Goal: Task Accomplishment & Management: Use online tool/utility

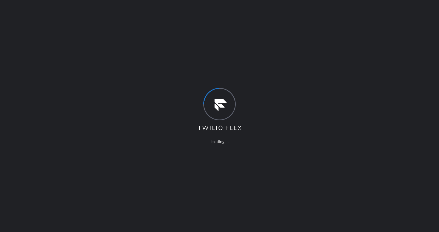
click at [118, 99] on div "Loading ..." at bounding box center [219, 116] width 439 height 232
click at [240, 164] on div "Loading ..." at bounding box center [219, 116] width 439 height 232
click at [123, 199] on div "Loading ..." at bounding box center [219, 116] width 439 height 232
click at [54, 29] on div "Loading ..." at bounding box center [219, 116] width 439 height 232
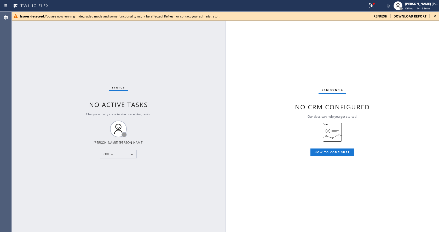
click at [435, 14] on icon at bounding box center [435, 16] width 6 height 6
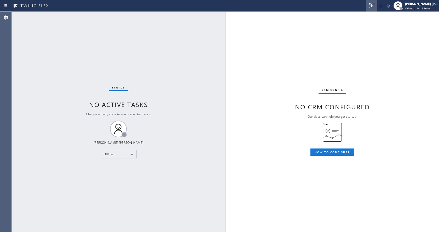
click at [371, 5] on icon at bounding box center [371, 6] width 6 height 6
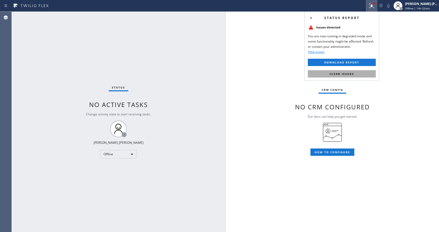
click at [362, 72] on button "Clear issues" at bounding box center [342, 73] width 68 height 7
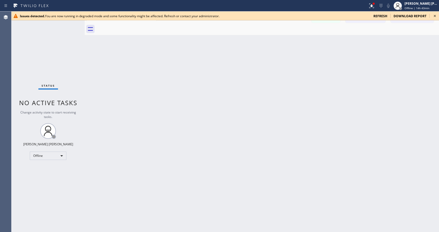
click at [343, 108] on div "Back to Dashboard Change Sender ID Customers Technicians Select a contact Outbo…" at bounding box center [262, 121] width 354 height 221
click at [435, 15] on icon at bounding box center [435, 16] width 6 height 6
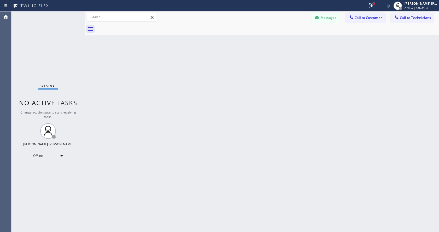
click at [375, 3] on div at bounding box center [373, 3] width 3 height 3
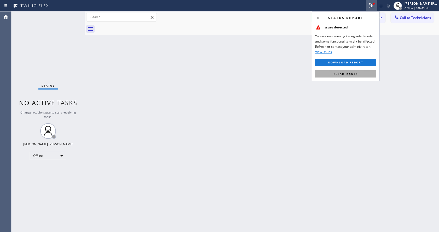
click at [351, 71] on button "Clear issues" at bounding box center [345, 73] width 61 height 7
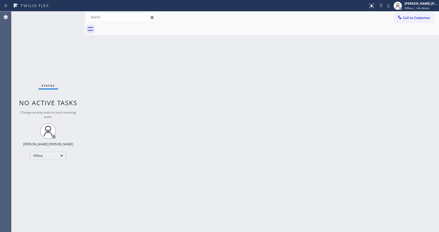
click at [105, 75] on div "Back to Dashboard Change Sender ID Customers Technicians Select a contact Outbo…" at bounding box center [262, 121] width 354 height 221
click at [170, 168] on div "Back to Dashboard Change Sender ID Customers Technicians Select a contact Outbo…" at bounding box center [262, 121] width 354 height 221
drag, startPoint x: 122, startPoint y: 91, endPoint x: 112, endPoint y: 77, distance: 17.5
click at [122, 92] on div "Back to Dashboard Change Sender ID Customers Technicians Select a contact Outbo…" at bounding box center [262, 121] width 354 height 221
drag, startPoint x: 84, startPoint y: 18, endPoint x: 79, endPoint y: 18, distance: 4.4
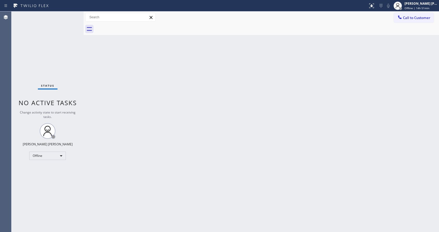
click at [79, 18] on div "Status No active tasks Change activity state to start receiving tasks. [PERSON_…" at bounding box center [225, 121] width 428 height 221
click at [74, 13] on div "Status No active tasks Change activity state to start receiving tasks. [PERSON_…" at bounding box center [47, 121] width 72 height 221
click at [110, 64] on div "Back to Dashboard Change Sender ID Customers Technicians Select a contact Outbo…" at bounding box center [261, 121] width 355 height 221
click at [73, 74] on div "Status No active tasks Change activity state to start receiving tasks. [PERSON_…" at bounding box center [47, 121] width 72 height 221
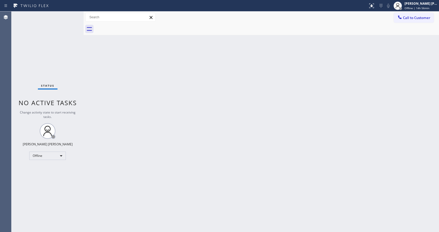
click at [72, 14] on div "Status No active tasks Change activity state to start receiving tasks. [PERSON_…" at bounding box center [47, 121] width 72 height 221
click at [33, 72] on div "Status No active tasks Change activity state to start receiving tasks. [PERSON_…" at bounding box center [47, 121] width 72 height 221
click at [162, 165] on div "Back to Dashboard Change Sender ID Customers Technicians Select a contact Outbo…" at bounding box center [261, 121] width 355 height 221
click at [136, 85] on div "Back to Dashboard Change Sender ID Customers Technicians Select a contact Outbo…" at bounding box center [261, 121] width 355 height 221
click at [73, 14] on div "Status No active tasks Change activity state to start receiving tasks. [PERSON_…" at bounding box center [47, 121] width 72 height 221
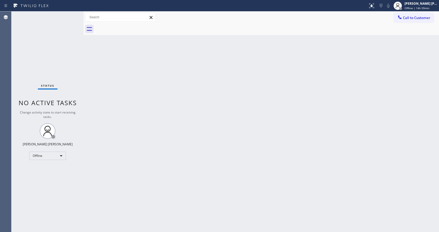
click at [71, 18] on div "Status No active tasks Change activity state to start receiving tasks. [PERSON_…" at bounding box center [47, 121] width 72 height 221
click at [71, 14] on div "Status No active tasks Change activity state to start receiving tasks. [PERSON_…" at bounding box center [47, 121] width 72 height 221
click at [417, 8] on span "Offline | 14h 59min" at bounding box center [417, 8] width 25 height 4
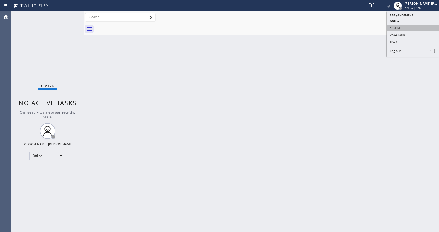
click at [405, 28] on button "Available" at bounding box center [413, 28] width 52 height 7
click at [233, 185] on div "Back to Dashboard Change Sender ID Customers Technicians Select a contact Outbo…" at bounding box center [261, 121] width 355 height 221
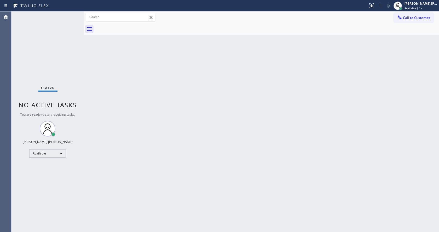
click at [180, 230] on div "Back to Dashboard Change Sender ID Customers Technicians Select a contact Outbo…" at bounding box center [261, 121] width 355 height 221
click at [137, 138] on div "Back to Dashboard Change Sender ID Customers Technicians Select a contact Outbo…" at bounding box center [261, 121] width 355 height 221
click at [110, 79] on div "Back to Dashboard Change Sender ID Customers Technicians Select a contact Outbo…" at bounding box center [261, 121] width 355 height 221
click at [166, 126] on div "Back to Dashboard Change Sender ID Customers Technicians Select a contact Outbo…" at bounding box center [261, 121] width 355 height 221
drag, startPoint x: 115, startPoint y: 127, endPoint x: 93, endPoint y: 63, distance: 67.9
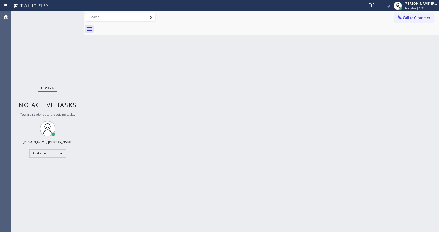
click at [115, 127] on div "Back to Dashboard Change Sender ID Customers Technicians Select a contact Outbo…" at bounding box center [261, 121] width 355 height 221
click at [71, 13] on div "Status No active tasks You are ready to start receiving tasks. [PERSON_NAME] [P…" at bounding box center [47, 121] width 72 height 221
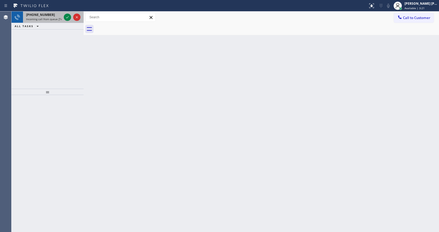
click at [56, 18] on span "Incoming call from queue [Test] All" at bounding box center [47, 19] width 43 height 4
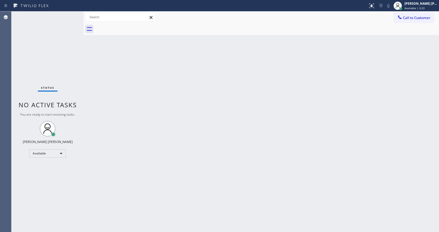
click at [68, 16] on div "Status No active tasks You are ready to start receiving tasks. [PERSON_NAME] [P…" at bounding box center [47, 121] width 72 height 221
click at [73, 61] on div "Status No active tasks You are ready to start receiving tasks. [PERSON_NAME] [P…" at bounding box center [47, 121] width 72 height 221
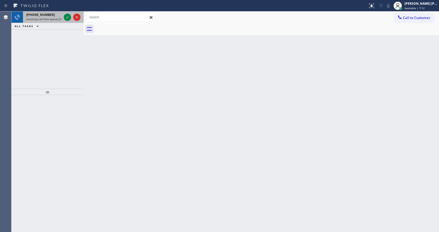
click at [56, 19] on span "Incoming call from queue [Test] All" at bounding box center [47, 19] width 43 height 4
click at [65, 19] on icon at bounding box center [67, 17] width 6 height 6
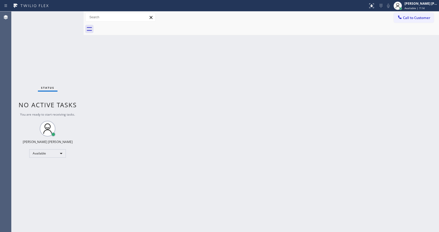
click at [66, 117] on span "You are ready to start receiving tasks." at bounding box center [47, 114] width 55 height 4
click at [166, 188] on div "Back to Dashboard Change Sender ID Customers Technicians Select a contact Outbo…" at bounding box center [261, 121] width 355 height 221
click at [109, 69] on div "Back to Dashboard Change Sender ID Customers Technicians Select a contact Outbo…" at bounding box center [261, 121] width 355 height 221
click at [374, 2] on button at bounding box center [371, 5] width 11 height 11
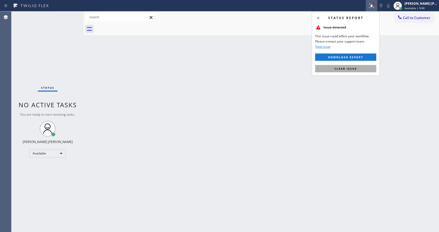
click at [350, 71] on button "Clear issue" at bounding box center [345, 68] width 61 height 7
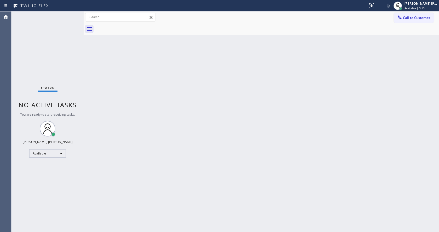
click at [98, 88] on div "Back to Dashboard Change Sender ID Customers Technicians Select a contact Outbo…" at bounding box center [261, 121] width 355 height 221
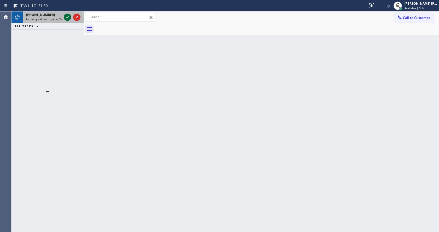
click at [67, 16] on icon at bounding box center [67, 17] width 6 height 6
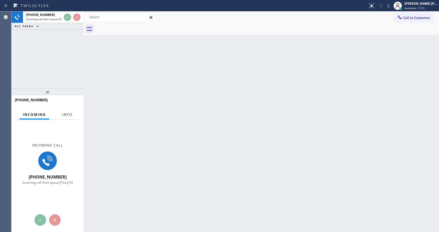
click at [60, 112] on button "Info" at bounding box center [67, 115] width 16 height 10
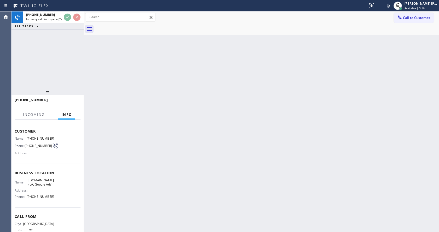
scroll to position [40, 0]
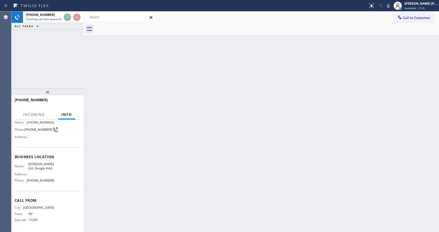
click at [198, 167] on div "Back to Dashboard Change Sender ID Customers Technicians Select a contact Outbo…" at bounding box center [261, 121] width 355 height 221
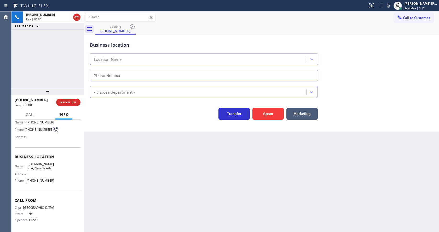
type input "[PHONE_NUMBER]"
click at [198, 167] on div "Back to Dashboard Change Sender ID Customers Technicians Select a contact Outbo…" at bounding box center [261, 121] width 355 height 221
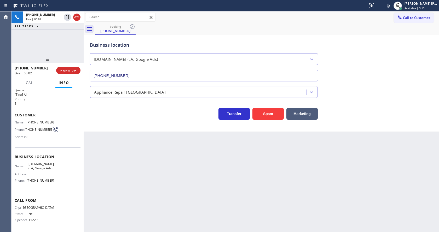
scroll to position [7, 0]
drag, startPoint x: 48, startPoint y: 92, endPoint x: 60, endPoint y: 56, distance: 38.3
click at [60, 57] on div at bounding box center [47, 60] width 72 height 6
click at [135, 133] on div "Back to Dashboard Change Sender ID Customers Technicians Select a contact Outbo…" at bounding box center [261, 121] width 355 height 221
click at [126, 143] on div "Back to Dashboard Change Sender ID Customers Technicians Select a contact Outbo…" at bounding box center [261, 121] width 355 height 221
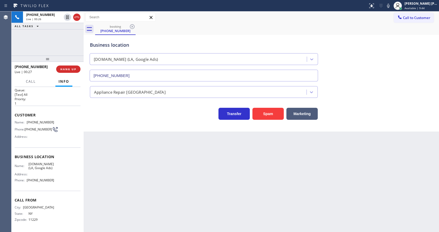
click at [137, 152] on div "Back to Dashboard Change Sender ID Customers Technicians Select a contact Outbo…" at bounding box center [261, 121] width 355 height 221
click at [143, 158] on div "Back to Dashboard Change Sender ID Customers Technicians Select a contact Outbo…" at bounding box center [261, 121] width 355 height 221
click at [52, 140] on div "Name: [PHONE_NUMBER] Phone: [PHONE_NUMBER] Address:" at bounding box center [34, 130] width 39 height 21
drag, startPoint x: 26, startPoint y: 121, endPoint x: 57, endPoint y: 121, distance: 31.1
click at [57, 121] on div "Name: [PHONE_NUMBER] Phone: [PHONE_NUMBER] Address:" at bounding box center [48, 130] width 66 height 21
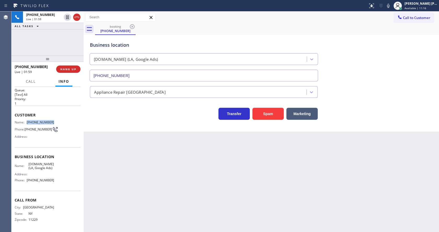
copy div "[PHONE_NUMBER]"
click at [121, 174] on div "Back to Dashboard Change Sender ID Customers Technicians Select a contact Outbo…" at bounding box center [261, 121] width 355 height 221
click at [55, 168] on div "Name: [DOMAIN_NAME] (LA, Google Ads) Address: Phone: [PHONE_NUMBER]" at bounding box center [48, 173] width 66 height 22
drag, startPoint x: 24, startPoint y: 165, endPoint x: 50, endPoint y: 170, distance: 26.5
click at [50, 170] on span "[DOMAIN_NAME] (LA, Google Ads)" at bounding box center [41, 166] width 26 height 8
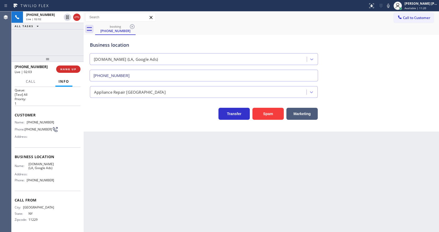
copy span "[DOMAIN_NAME] (LA, Google Ads)"
click at [110, 180] on div "Back to Dashboard Change Sender ID Customers Technicians Select a contact Outbo…" at bounding box center [261, 121] width 355 height 221
drag, startPoint x: 70, startPoint y: 176, endPoint x: 50, endPoint y: 182, distance: 20.2
click at [70, 176] on div "Name: [DOMAIN_NAME] (LA, Google Ads) Address: Phone: [PHONE_NUMBER]" at bounding box center [48, 173] width 66 height 22
drag, startPoint x: 27, startPoint y: 180, endPoint x: 55, endPoint y: 183, distance: 27.9
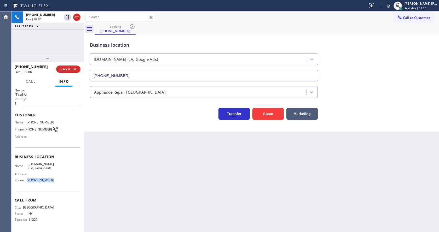
click at [55, 183] on div "Name: [DOMAIN_NAME] (LA, Google Ads) Address: Phone: [PHONE_NUMBER]" at bounding box center [48, 173] width 66 height 22
copy div "[PHONE_NUMBER]"
click at [120, 186] on div "Back to Dashboard Change Sender ID Customers Technicians Select a contact Outbo…" at bounding box center [261, 121] width 355 height 221
click at [244, 162] on div "Back to Dashboard Change Sender ID Customers Technicians Select a contact Outbo…" at bounding box center [261, 121] width 355 height 221
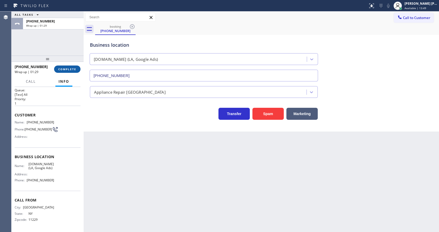
click at [66, 68] on span "COMPLETE" at bounding box center [67, 69] width 18 height 4
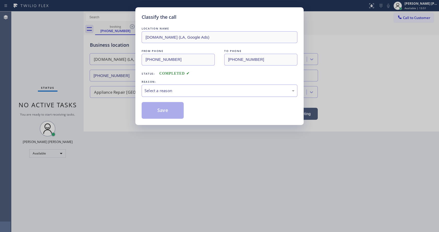
click at [158, 92] on div "Select a reason" at bounding box center [220, 91] width 150 height 6
click at [159, 109] on button "Save" at bounding box center [163, 110] width 42 height 17
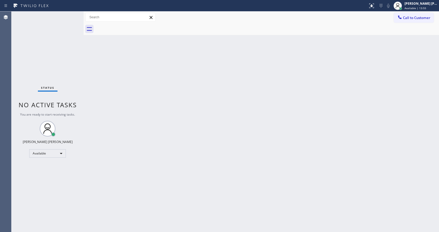
click at [368, 59] on div "Back to Dashboard Change Sender ID Customers Technicians Select a contact Outbo…" at bounding box center [261, 121] width 355 height 221
click at [68, 14] on div "Status No active tasks You are ready to start receiving tasks. [PERSON_NAME] [P…" at bounding box center [47, 121] width 72 height 221
click at [143, 92] on div "Back to Dashboard Change Sender ID Customers Technicians Select a contact Outbo…" at bounding box center [261, 121] width 355 height 221
click at [72, 14] on div "Status No active tasks You are ready to start receiving tasks. [PERSON_NAME] [P…" at bounding box center [47, 121] width 72 height 221
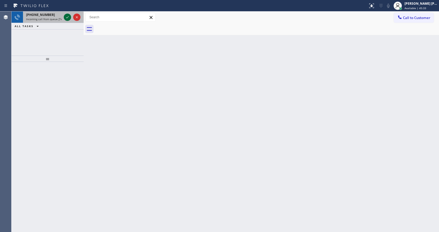
click at [67, 18] on icon at bounding box center [67, 17] width 6 height 6
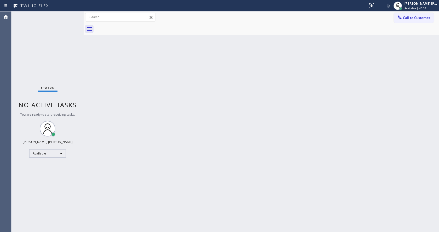
click at [181, 121] on div "Back to Dashboard Change Sender ID Customers Technicians Select a contact Outbo…" at bounding box center [261, 121] width 355 height 221
click at [120, 99] on div "Back to Dashboard Change Sender ID Customers Technicians Select a contact Outbo…" at bounding box center [261, 121] width 355 height 221
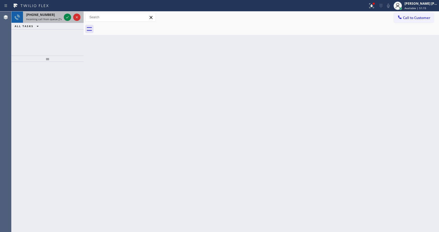
click at [63, 21] on div at bounding box center [72, 16] width 19 height 11
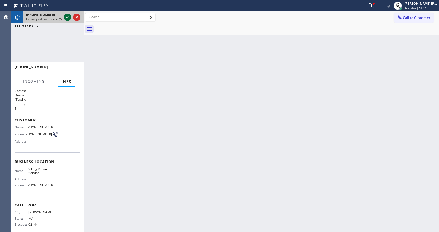
click at [65, 19] on icon at bounding box center [67, 17] width 6 height 6
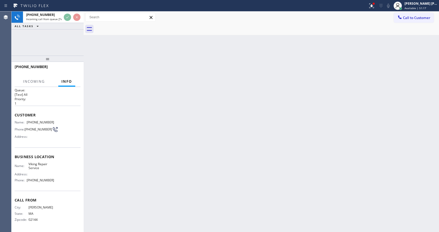
click at [165, 159] on div "Back to Dashboard Change Sender ID Customers Technicians Select a contact Outbo…" at bounding box center [261, 121] width 355 height 221
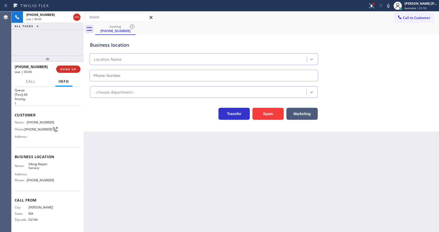
type input "[PHONE_NUMBER]"
click at [165, 182] on div "Back to Dashboard Change Sender ID Customers Technicians Select a contact Outbo…" at bounding box center [261, 121] width 355 height 221
click at [118, 127] on div "Business location Viking Repair Service [PHONE_NUMBER] Appliance Repair High En…" at bounding box center [261, 83] width 355 height 97
click at [25, 179] on span "Phone:" at bounding box center [21, 180] width 12 height 4
drag, startPoint x: 26, startPoint y: 120, endPoint x: 54, endPoint y: 122, distance: 27.5
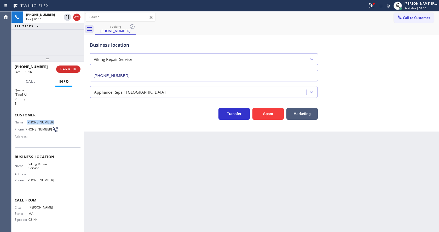
click at [54, 122] on div "Name: [PHONE_NUMBER] Phone: [PHONE_NUMBER] Address:" at bounding box center [48, 130] width 66 height 21
copy div "[PHONE_NUMBER]"
click at [128, 170] on div "Back to Dashboard Change Sender ID Customers Technicians Select a contact Outbo…" at bounding box center [261, 121] width 355 height 221
click at [181, 218] on div "Back to Dashboard Change Sender ID Customers Technicians Select a contact Outbo…" at bounding box center [261, 121] width 355 height 221
click at [131, 113] on div "Transfer Spam Marketing" at bounding box center [204, 112] width 230 height 15
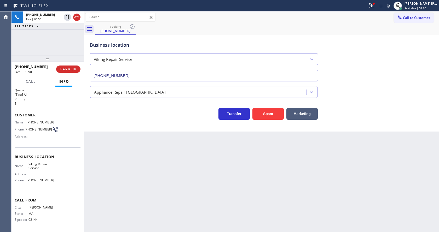
drag, startPoint x: 142, startPoint y: 172, endPoint x: 145, endPoint y: 174, distance: 2.8
click at [142, 172] on div "Back to Dashboard Change Sender ID Customers Technicians Select a contact Outbo…" at bounding box center [261, 121] width 355 height 221
click at [371, 5] on div at bounding box center [371, 6] width 11 height 6
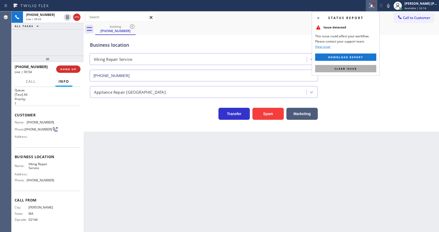
click at [365, 68] on button "Clear issue" at bounding box center [345, 68] width 61 height 7
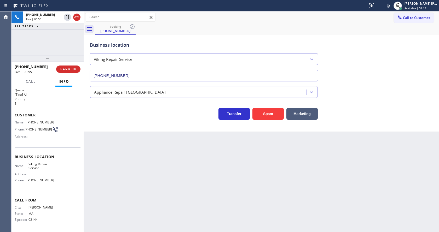
click at [367, 67] on div "Business location Viking Repair Service [PHONE_NUMBER]" at bounding box center [261, 57] width 345 height 47
click at [157, 182] on div "Back to Dashboard Change Sender ID Customers Technicians Select a contact Outbo…" at bounding box center [261, 121] width 355 height 221
drag, startPoint x: 26, startPoint y: 120, endPoint x: 52, endPoint y: 121, distance: 26.4
click at [52, 121] on div "Name: [PHONE_NUMBER] Phone: [PHONE_NUMBER] Address:" at bounding box center [48, 130] width 66 height 21
copy div "[PHONE_NUMBER]"
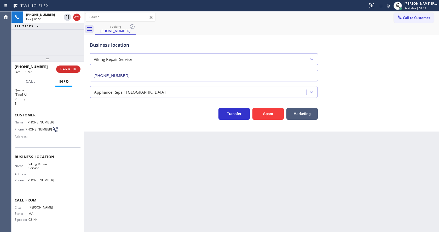
drag, startPoint x: 143, startPoint y: 206, endPoint x: 151, endPoint y: 227, distance: 22.9
click at [144, 208] on div "Back to Dashboard Change Sender ID Customers Technicians Select a contact Outbo…" at bounding box center [261, 121] width 355 height 221
drag, startPoint x: 120, startPoint y: 166, endPoint x: 125, endPoint y: 201, distance: 35.1
click at [120, 166] on div "Back to Dashboard Change Sender ID Customers Technicians Select a contact Outbo…" at bounding box center [261, 121] width 355 height 221
click at [18, 152] on div "Business location Name: Viking Repair Service Address: Phone: [PHONE_NUMBER]" at bounding box center [48, 170] width 66 height 44
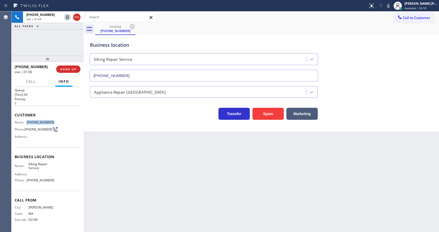
drag, startPoint x: 26, startPoint y: 121, endPoint x: 59, endPoint y: 121, distance: 32.9
click at [59, 121] on div "Name: [PHONE_NUMBER] Phone: [PHONE_NUMBER] Address:" at bounding box center [48, 130] width 66 height 21
copy div "[PHONE_NUMBER]"
drag, startPoint x: 158, startPoint y: 177, endPoint x: 145, endPoint y: 198, distance: 24.8
click at [158, 178] on div "Back to Dashboard Change Sender ID Customers Technicians Select a contact Outbo…" at bounding box center [261, 121] width 355 height 221
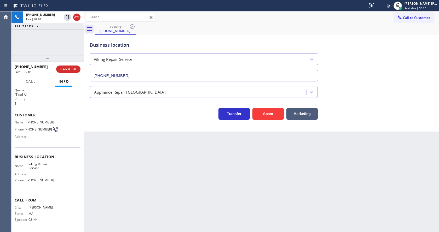
click at [67, 167] on div "Name: Viking Repair Service Address: Phone: [PHONE_NUMBER]" at bounding box center [48, 173] width 66 height 22
drag, startPoint x: 27, startPoint y: 164, endPoint x: 44, endPoint y: 170, distance: 17.1
click at [44, 170] on span "Viking Repair Service" at bounding box center [41, 166] width 26 height 8
copy span "Viking Repair Service"
drag, startPoint x: 143, startPoint y: 156, endPoint x: 130, endPoint y: 193, distance: 39.1
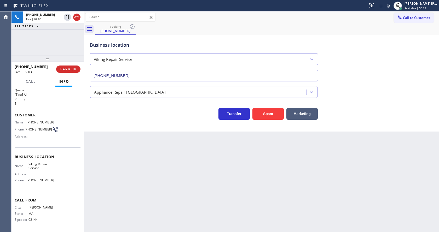
click at [142, 159] on div "Back to Dashboard Change Sender ID Customers Technicians Select a contact Outbo…" at bounding box center [261, 121] width 355 height 221
drag, startPoint x: 59, startPoint y: 182, endPoint x: 38, endPoint y: 188, distance: 21.7
click at [59, 182] on div "Name: Viking Repair Service Address: Phone: [PHONE_NUMBER]" at bounding box center [48, 173] width 66 height 22
drag, startPoint x: 26, startPoint y: 180, endPoint x: 53, endPoint y: 181, distance: 27.5
click at [53, 181] on div "Name: Viking Repair Service Address: Phone: [PHONE_NUMBER]" at bounding box center [48, 173] width 66 height 22
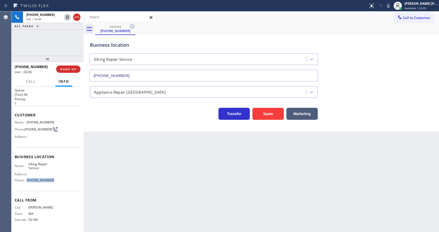
copy div "[PHONE_NUMBER]"
click at [130, 181] on div "Back to Dashboard Change Sender ID Customers Technicians Select a contact Outbo…" at bounding box center [261, 121] width 355 height 221
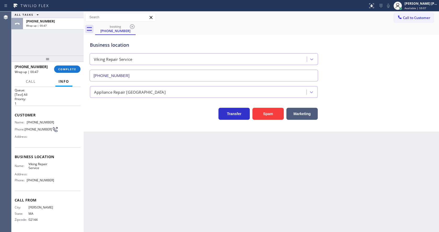
click at [64, 65] on div "[PHONE_NUMBER] Wrap up | 00:47 COMPLETE" at bounding box center [48, 69] width 66 height 14
click at [63, 68] on span "COMPLETE" at bounding box center [67, 69] width 18 height 4
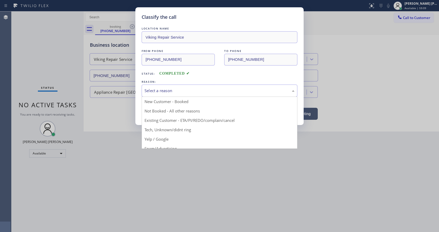
click at [163, 89] on div "Select a reason" at bounding box center [220, 91] width 150 height 6
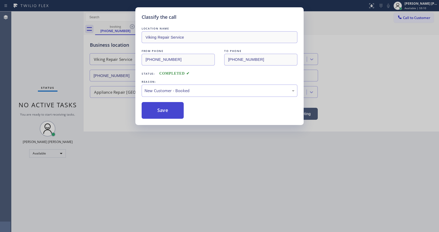
click at [160, 108] on button "Save" at bounding box center [163, 110] width 42 height 17
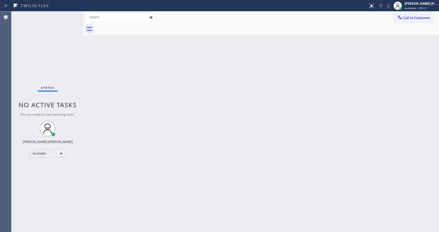
click at [209, 91] on div "Back to Dashboard Change Sender ID Customers Technicians Select a contact Outbo…" at bounding box center [261, 121] width 355 height 221
drag, startPoint x: 94, startPoint y: 112, endPoint x: 108, endPoint y: 155, distance: 45.3
click at [95, 114] on div "Back to Dashboard Change Sender ID Customers Technicians Select a contact Outbo…" at bounding box center [261, 121] width 355 height 221
click at [265, 141] on div "Back to Dashboard Change Sender ID Customers Technicians Select a contact Outbo…" at bounding box center [261, 121] width 355 height 221
click at [147, 169] on div "Back to Dashboard Change Sender ID Customers Technicians Select a contact Outbo…" at bounding box center [261, 121] width 355 height 221
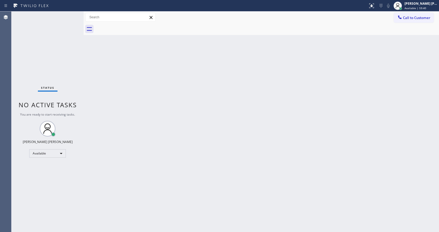
click at [263, 117] on div "Back to Dashboard Change Sender ID Customers Technicians Select a contact Outbo…" at bounding box center [261, 121] width 355 height 221
click at [175, 148] on div "Back to Dashboard Change Sender ID Customers Technicians Select a contact Outbo…" at bounding box center [261, 121] width 355 height 221
click at [163, 135] on div "Back to Dashboard Change Sender ID Customers Technicians Select a contact Outbo…" at bounding box center [261, 121] width 355 height 221
drag, startPoint x: 54, startPoint y: 16, endPoint x: 102, endPoint y: 10, distance: 49.0
click at [54, 16] on div "Status No active tasks You are ready to start receiving tasks. [PERSON_NAME] [P…" at bounding box center [47, 121] width 72 height 221
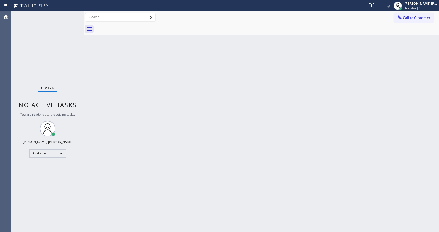
click at [127, 185] on div "Back to Dashboard Change Sender ID Customers Technicians Select a contact Outbo…" at bounding box center [261, 121] width 355 height 221
click at [282, 148] on div "Back to Dashboard Change Sender ID Customers Technicians Select a contact Outbo…" at bounding box center [261, 121] width 355 height 221
click at [90, 21] on input "text" at bounding box center [120, 17] width 70 height 8
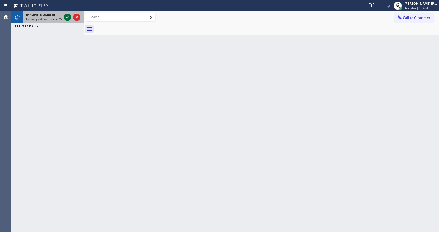
click at [65, 18] on icon at bounding box center [67, 17] width 6 height 6
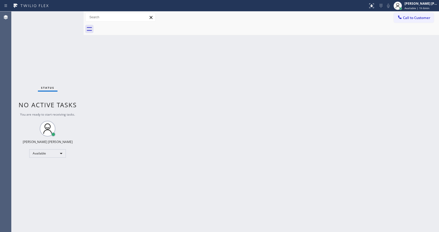
drag, startPoint x: 175, startPoint y: 101, endPoint x: 174, endPoint y: 107, distance: 6.5
click at [175, 101] on div "Back to Dashboard Change Sender ID Customers Technicians Select a contact Outbo…" at bounding box center [261, 121] width 355 height 221
click at [101, 54] on div "Back to Dashboard Change Sender ID Customers Technicians Select a contact Outbo…" at bounding box center [261, 121] width 355 height 221
click at [369, 4] on div at bounding box center [371, 6] width 11 height 6
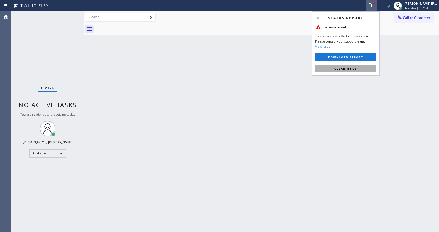
click at [355, 66] on button "Clear issue" at bounding box center [345, 68] width 61 height 7
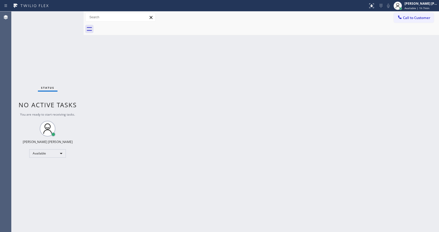
click at [120, 113] on div "Back to Dashboard Change Sender ID Customers Technicians Select a contact Outbo…" at bounding box center [261, 121] width 355 height 221
click at [70, 14] on div "Status No active tasks You are ready to start receiving tasks. [PERSON_NAME] [P…" at bounding box center [47, 121] width 72 height 221
click at [70, 15] on div "Status No active tasks You are ready to start receiving tasks. [PERSON_NAME] [P…" at bounding box center [47, 121] width 72 height 221
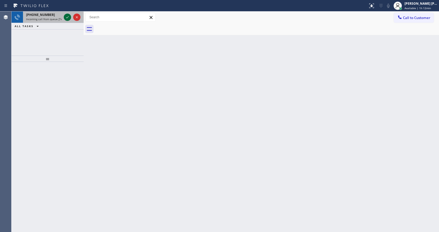
click at [69, 16] on icon at bounding box center [67, 17] width 6 height 6
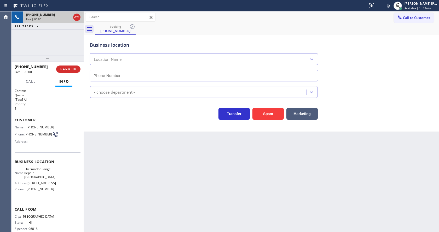
type input "[PHONE_NUMBER]"
click at [174, 158] on div "Back to Dashboard Change Sender ID Customers Technicians Select a contact Outbo…" at bounding box center [261, 121] width 355 height 221
click at [175, 165] on div "Back to Dashboard Change Sender ID Customers Technicians Select a contact Outbo…" at bounding box center [261, 121] width 355 height 221
click at [183, 170] on div "Back to Dashboard Change Sender ID Customers Technicians Select a contact Outbo…" at bounding box center [261, 121] width 355 height 221
click at [184, 171] on div "Back to Dashboard Change Sender ID Customers Technicians Select a contact Outbo…" at bounding box center [261, 121] width 355 height 221
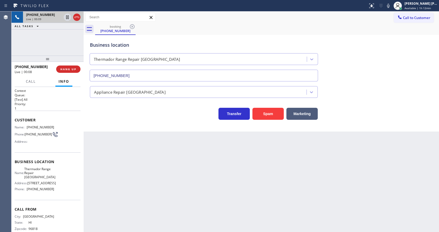
click at [113, 145] on div "Back to Dashboard Change Sender ID Customers Technicians Select a contact Outbo…" at bounding box center [261, 121] width 355 height 221
click at [123, 149] on div "Back to Dashboard Change Sender ID Customers Technicians Select a contact Outbo…" at bounding box center [261, 121] width 355 height 221
click at [113, 147] on div "Back to Dashboard Change Sender ID Customers Technicians Select a contact Outbo…" at bounding box center [261, 121] width 355 height 221
click at [126, 227] on div "Back to Dashboard Change Sender ID Customers Technicians Select a contact Outbo…" at bounding box center [261, 121] width 355 height 221
drag, startPoint x: 57, startPoint y: 156, endPoint x: 52, endPoint y: 149, distance: 8.4
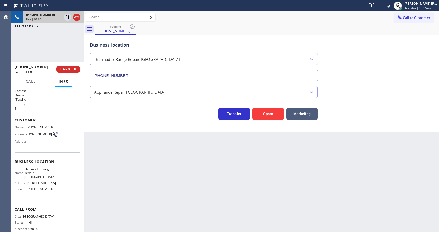
click at [57, 156] on div "Business location Name: Thermador Range Repair Peoria Address: [STREET_ADDRESS]…" at bounding box center [48, 177] width 66 height 48
drag, startPoint x: 26, startPoint y: 127, endPoint x: 50, endPoint y: 129, distance: 23.8
click at [50, 129] on div "Name: [PHONE_NUMBER]" at bounding box center [34, 127] width 39 height 4
copy div "[PHONE_NUMBER]"
drag, startPoint x: 120, startPoint y: 160, endPoint x: 122, endPoint y: 176, distance: 16.6
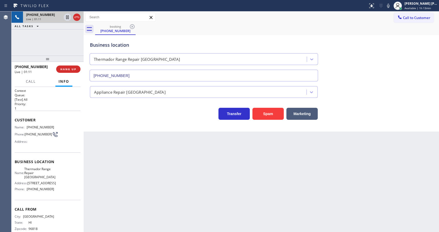
click at [120, 162] on div "Back to Dashboard Change Sender ID Customers Technicians Select a contact Outbo…" at bounding box center [261, 121] width 355 height 221
click at [61, 168] on div "Business location Name: Thermador Range Repair Peoria Address: [STREET_ADDRESS]…" at bounding box center [48, 177] width 66 height 48
drag, startPoint x: 24, startPoint y: 171, endPoint x: 38, endPoint y: 179, distance: 16.4
click at [38, 179] on div "Name: Thermador Range Repair [GEOGRAPHIC_DATA]" at bounding box center [34, 173] width 39 height 12
click at [42, 178] on span "Thermador Range Repair [GEOGRAPHIC_DATA]" at bounding box center [39, 173] width 31 height 12
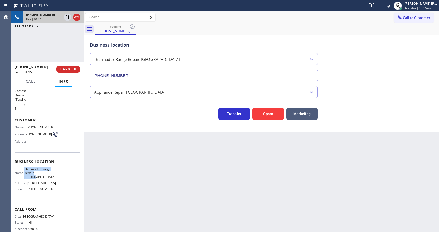
drag, startPoint x: 26, startPoint y: 169, endPoint x: 43, endPoint y: 179, distance: 19.4
click at [43, 179] on div "Name: Thermador Range Repair [GEOGRAPHIC_DATA]" at bounding box center [34, 173] width 39 height 12
copy span "Thermador Range Repair [GEOGRAPHIC_DATA]"
click at [120, 184] on div "Back to Dashboard Change Sender ID Customers Technicians Select a contact Outbo…" at bounding box center [261, 121] width 355 height 221
click at [74, 191] on div "Name: Thermador Range Repair Peoria Address: [STREET_ADDRESS] Phone: [PHONE_NUM…" at bounding box center [48, 180] width 66 height 26
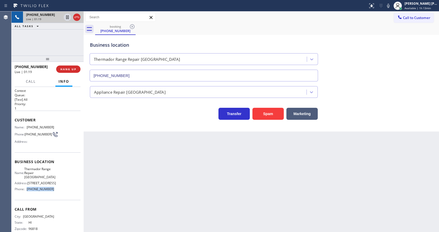
drag, startPoint x: 27, startPoint y: 196, endPoint x: 55, endPoint y: 199, distance: 28.7
click at [55, 194] on div "Name: Thermador Range Repair Peoria Address: [STREET_ADDRESS] Phone: [PHONE_NUM…" at bounding box center [48, 180] width 66 height 26
drag, startPoint x: 126, startPoint y: 196, endPoint x: 122, endPoint y: 231, distance: 35.2
click at [125, 203] on div "Back to Dashboard Change Sender ID Customers Technicians Select a contact Outbo…" at bounding box center [261, 121] width 355 height 221
click at [114, 159] on div "Back to Dashboard Change Sender ID Customers Technicians Select a contact Outbo…" at bounding box center [261, 121] width 355 height 221
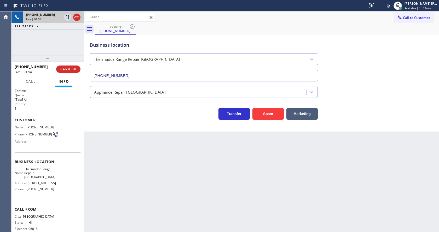
click at [225, 157] on div "Back to Dashboard Change Sender ID Customers Technicians Select a contact Outbo…" at bounding box center [261, 121] width 355 height 221
click at [389, 7] on icon at bounding box center [388, 6] width 6 height 6
click at [394, 30] on div "booking [PHONE_NUMBER]" at bounding box center [267, 29] width 344 height 12
click at [187, 155] on div "Back to Dashboard Change Sender ID Customers Technicians Select a contact Outbo…" at bounding box center [261, 121] width 355 height 221
click at [389, 6] on icon at bounding box center [388, 6] width 6 height 6
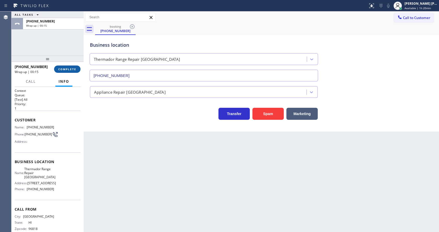
click at [59, 69] on span "COMPLETE" at bounding box center [67, 69] width 18 height 4
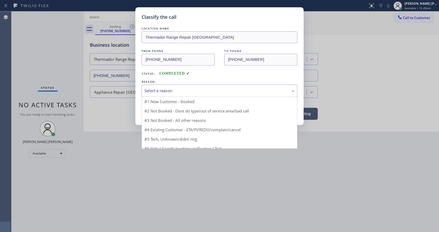
click at [142, 90] on div "Select a reason" at bounding box center [220, 91] width 156 height 12
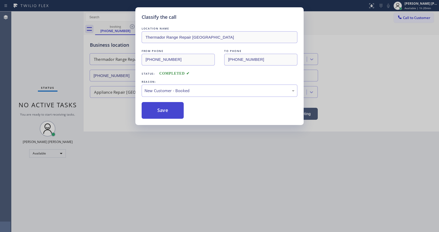
click at [156, 113] on button "Save" at bounding box center [163, 110] width 42 height 17
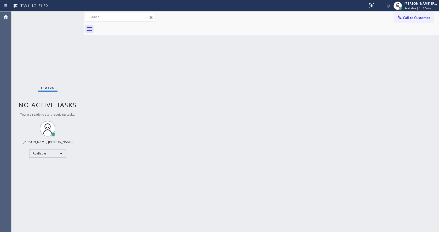
drag, startPoint x: 249, startPoint y: 164, endPoint x: 264, endPoint y: 141, distance: 28.0
click at [250, 163] on div "Back to Dashboard Change Sender ID Customers Technicians Select a contact Outbo…" at bounding box center [261, 121] width 355 height 221
drag, startPoint x: 117, startPoint y: 70, endPoint x: 160, endPoint y: 40, distance: 52.6
click at [117, 70] on div "Back to Dashboard Change Sender ID Customers Technicians Select a contact Outbo…" at bounding box center [261, 121] width 355 height 221
drag, startPoint x: 308, startPoint y: 94, endPoint x: 212, endPoint y: 79, distance: 96.8
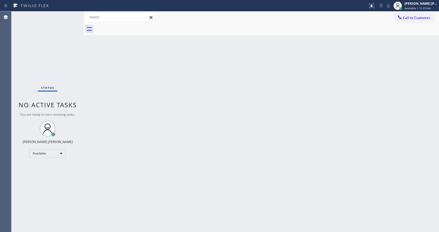
click at [308, 94] on div "Back to Dashboard Change Sender ID Customers Technicians Select a contact Outbo…" at bounding box center [261, 121] width 355 height 221
click at [109, 112] on div "Back to Dashboard Change Sender ID Customers Technicians Select a contact Outbo…" at bounding box center [261, 121] width 355 height 221
click at [309, 107] on div "Back to Dashboard Change Sender ID Customers Technicians Select a contact Outbo…" at bounding box center [261, 121] width 355 height 221
click at [68, 17] on div "Status No active tasks You are ready to start receiving tasks. [PERSON_NAME] [P…" at bounding box center [47, 121] width 72 height 221
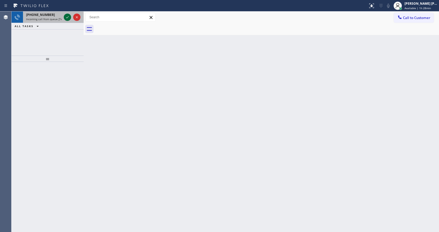
click at [68, 16] on icon at bounding box center [67, 17] width 6 height 6
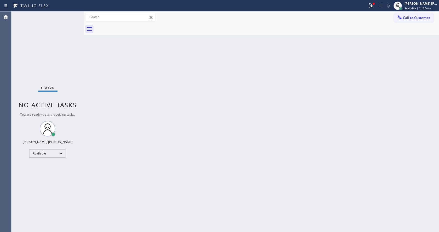
click at [147, 122] on div "Back to Dashboard Change Sender ID Customers Technicians Select a contact Outbo…" at bounding box center [261, 121] width 355 height 221
click at [97, 111] on div "Back to Dashboard Change Sender ID Customers Technicians Select a contact Outbo…" at bounding box center [261, 121] width 355 height 221
click at [73, 12] on div "Status No active tasks You are ready to start receiving tasks. [PERSON_NAME] [P…" at bounding box center [47, 121] width 72 height 221
click at [72, 15] on div "Status No active tasks You are ready to start receiving tasks. [PERSON_NAME] [P…" at bounding box center [47, 121] width 72 height 221
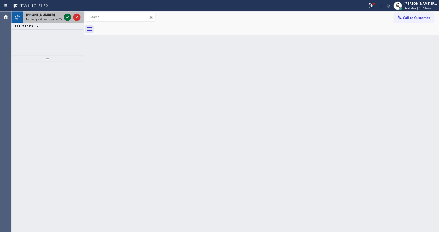
click at [69, 18] on icon at bounding box center [67, 17] width 6 height 6
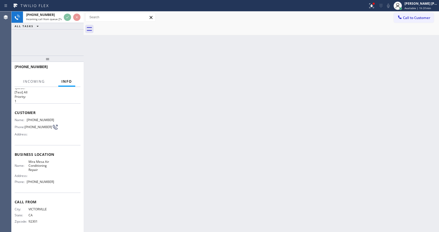
scroll to position [11, 0]
click at [161, 127] on div "Back to Dashboard Change Sender ID Customers Technicians Select a contact Outbo…" at bounding box center [261, 121] width 355 height 221
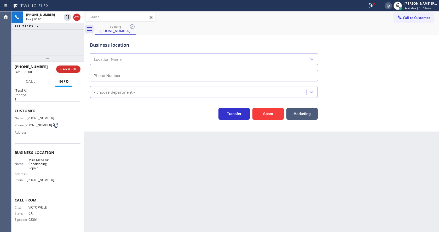
type input "[PHONE_NUMBER]"
click at [125, 145] on div "Back to Dashboard Change Sender ID Customers Technicians Select a contact Outbo…" at bounding box center [261, 121] width 355 height 221
click at [140, 165] on div "Back to Dashboard Change Sender ID Customers Technicians Select a contact Outbo…" at bounding box center [261, 121] width 355 height 221
click at [103, 160] on div "Back to Dashboard Change Sender ID Customers Technicians Select a contact Outbo…" at bounding box center [261, 121] width 355 height 221
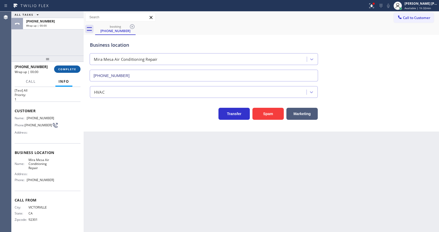
click at [59, 67] on button "COMPLETE" at bounding box center [67, 69] width 26 height 7
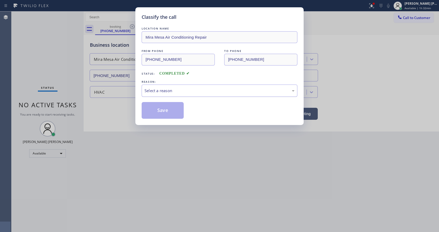
click at [182, 86] on div "Select a reason" at bounding box center [220, 91] width 156 height 12
click at [163, 108] on button "Save" at bounding box center [163, 110] width 42 height 17
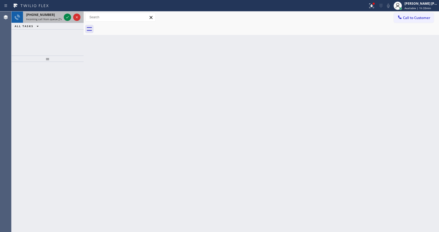
click at [53, 19] on span "Incoming call from queue [Test] All" at bounding box center [47, 19] width 43 height 4
click at [51, 17] on div "[PHONE_NUMBER] Incoming call from queue [Test] All" at bounding box center [43, 16] width 40 height 11
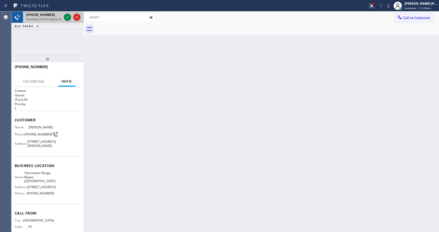
click at [62, 17] on div "[PHONE_NUMBER] Incoming call from queue [Test] All" at bounding box center [43, 16] width 40 height 11
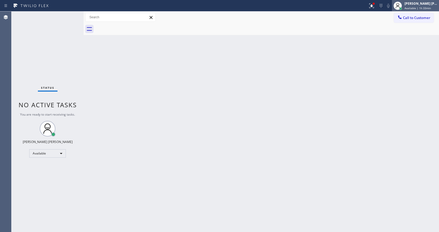
click at [413, 5] on div "[PERSON_NAME] [PERSON_NAME]" at bounding box center [421, 3] width 33 height 4
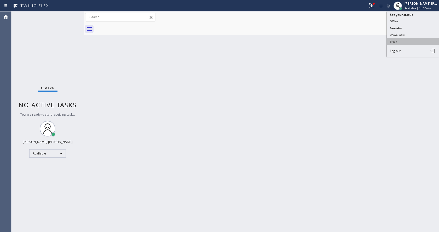
click at [406, 43] on button "Break" at bounding box center [413, 41] width 52 height 7
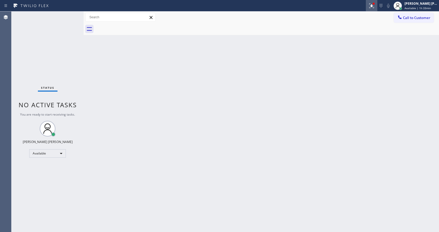
click at [374, 8] on icon at bounding box center [371, 6] width 6 height 6
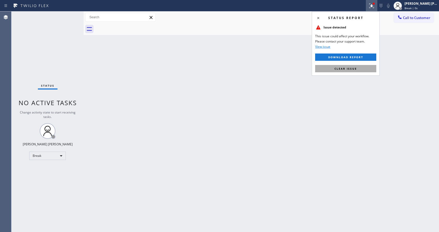
click at [352, 68] on span "Clear issue" at bounding box center [345, 69] width 22 height 4
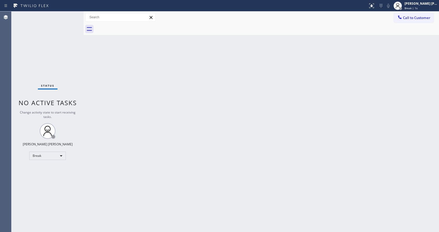
click at [266, 115] on div "Back to Dashboard Change Sender ID Customers Technicians Select a contact Outbo…" at bounding box center [261, 121] width 355 height 221
click at [417, 12] on div "Call to Customer Outbound call Location Search location Your caller id phone nu…" at bounding box center [261, 17] width 355 height 12
click at [416, 9] on span "Break | 3:31" at bounding box center [413, 8] width 16 height 4
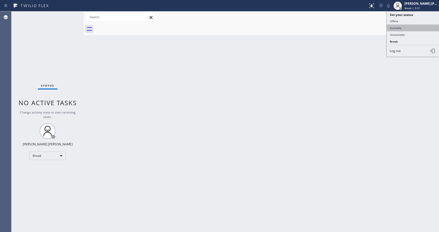
click at [391, 27] on button "Available" at bounding box center [413, 28] width 52 height 7
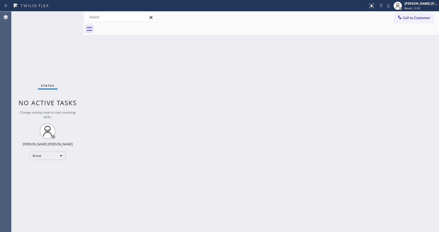
click at [241, 155] on div "Back to Dashboard Change Sender ID Customers Technicians Select a contact Outbo…" at bounding box center [261, 121] width 355 height 221
click at [68, 15] on div "Status No active tasks You are ready to start receiving tasks. [PERSON_NAME] [P…" at bounding box center [47, 121] width 72 height 221
click at [69, 16] on div "Status No active tasks You are ready to start receiving tasks. [PERSON_NAME] [P…" at bounding box center [47, 121] width 72 height 221
drag, startPoint x: 84, startPoint y: 22, endPoint x: 75, endPoint y: 21, distance: 8.7
click at [75, 21] on div "Status No active tasks You are ready to start receiving tasks. [PERSON_NAME] [P…" at bounding box center [225, 121] width 428 height 221
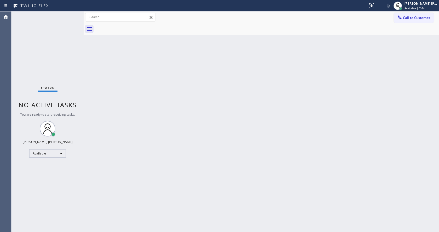
click at [70, 15] on div "Status No active tasks You are ready to start receiving tasks. [PERSON_NAME] [P…" at bounding box center [47, 121] width 72 height 221
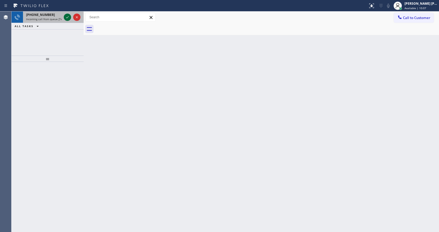
click at [68, 16] on icon at bounding box center [67, 17] width 6 height 6
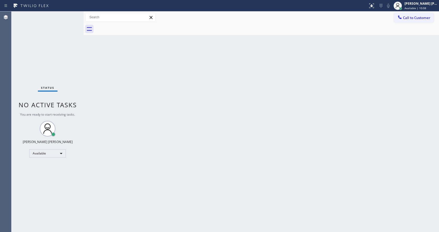
click at [68, 16] on div "Status No active tasks You are ready to start receiving tasks. [PERSON_NAME] [P…" at bounding box center [47, 121] width 72 height 221
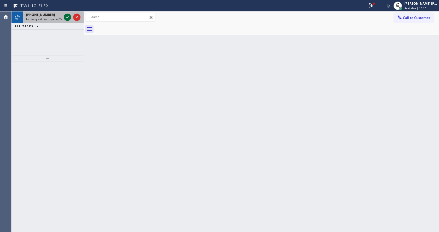
click at [68, 16] on icon at bounding box center [67, 17] width 6 height 6
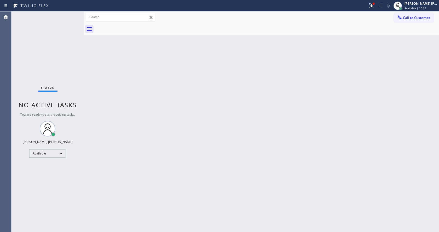
click at [68, 16] on div "Status No active tasks You are ready to start receiving tasks. [PERSON_NAME] [P…" at bounding box center [47, 121] width 72 height 221
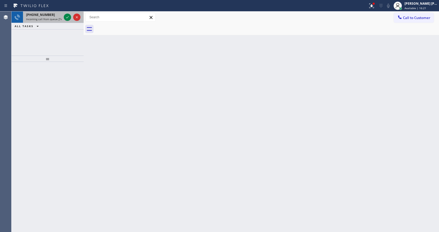
drag, startPoint x: 68, startPoint y: 16, endPoint x: 67, endPoint y: 21, distance: 5.2
click at [67, 21] on div at bounding box center [72, 16] width 19 height 11
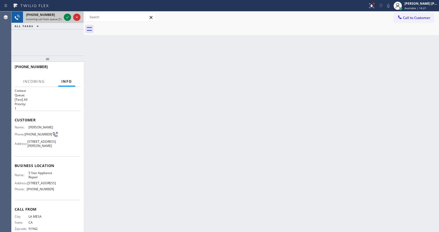
click at [67, 21] on div at bounding box center [72, 16] width 19 height 11
click at [68, 14] on icon at bounding box center [67, 17] width 6 height 6
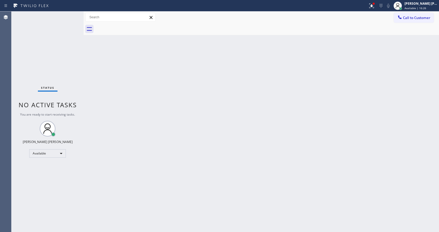
click at [62, 22] on div "Status No active tasks You are ready to start receiving tasks. [PERSON_NAME] [P…" at bounding box center [47, 121] width 72 height 221
click at [68, 16] on div "Status No active tasks You are ready to start receiving tasks. [PERSON_NAME] [P…" at bounding box center [47, 121] width 72 height 221
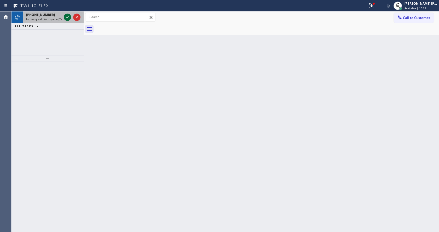
click at [67, 16] on icon at bounding box center [67, 17] width 6 height 6
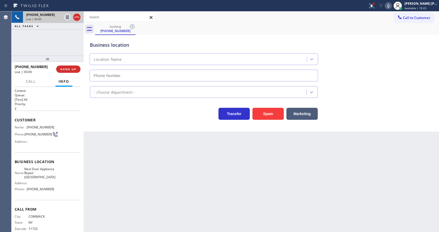
type input "[PHONE_NUMBER]"
click at [171, 226] on div "Back to Dashboard Change Sender ID Customers Technicians Select a contact Outbo…" at bounding box center [261, 121] width 355 height 221
click at [136, 163] on div "Back to Dashboard Change Sender ID Customers Technicians Select a contact Outbo…" at bounding box center [261, 121] width 355 height 221
click at [26, 126] on span "Name:" at bounding box center [21, 127] width 12 height 4
drag, startPoint x: 26, startPoint y: 126, endPoint x: 56, endPoint y: 126, distance: 29.5
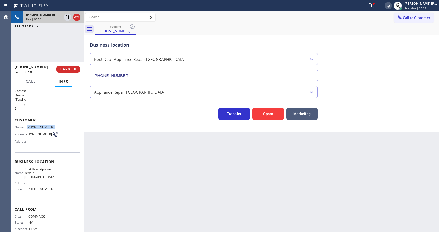
click at [56, 126] on div "Name: [PHONE_NUMBER] Phone: [PHONE_NUMBER] Address:" at bounding box center [48, 135] width 66 height 21
click at [109, 151] on div "Back to Dashboard Change Sender ID Customers Technicians Select a contact Outbo…" at bounding box center [261, 121] width 355 height 221
drag, startPoint x: 63, startPoint y: 165, endPoint x: 55, endPoint y: 171, distance: 10.7
click at [63, 164] on span "Business location" at bounding box center [48, 161] width 66 height 5
drag, startPoint x: 27, startPoint y: 170, endPoint x: 42, endPoint y: 182, distance: 18.6
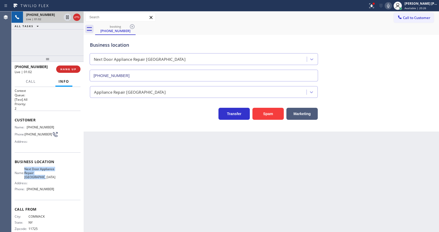
click at [42, 179] on div "Name: Next Door Appliance Repair [GEOGRAPHIC_DATA]" at bounding box center [34, 173] width 39 height 12
click at [137, 184] on div "Back to Dashboard Change Sender ID Customers Technicians Select a contact Outbo…" at bounding box center [261, 121] width 355 height 221
click at [15, 168] on div "Business location Name: Next Door Appliance Repair [GEOGRAPHIC_DATA] Address: P…" at bounding box center [48, 177] width 66 height 48
drag, startPoint x: 26, startPoint y: 195, endPoint x: 70, endPoint y: 190, distance: 44.4
click at [70, 190] on div "Name: Next Door Appliance Repair [GEOGRAPHIC_DATA] Address: Phone: [PHONE_NUMBE…" at bounding box center [48, 180] width 66 height 26
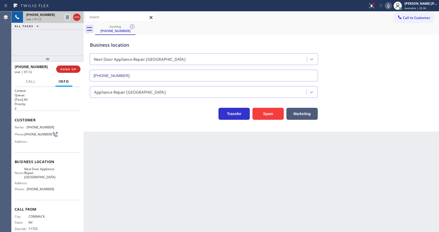
click at [41, 194] on div "Name: Next Door Appliance Repair [GEOGRAPHIC_DATA] Address: Phone: [PHONE_NUMBE…" at bounding box center [34, 180] width 39 height 26
drag, startPoint x: 26, startPoint y: 196, endPoint x: 59, endPoint y: 197, distance: 33.2
click at [59, 194] on div "Name: Next Door Appliance Repair [GEOGRAPHIC_DATA] Address: Phone: [PHONE_NUMBE…" at bounding box center [48, 180] width 66 height 26
click at [130, 200] on div "Back to Dashboard Change Sender ID Customers Technicians Select a contact Outbo…" at bounding box center [261, 121] width 355 height 221
click at [246, 186] on div "Back to Dashboard Change Sender ID Customers Technicians Select a contact Outbo…" at bounding box center [261, 121] width 355 height 221
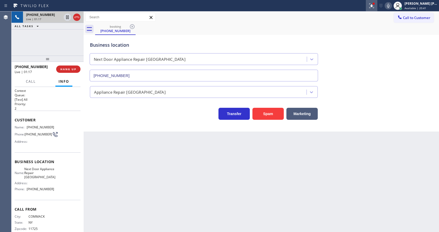
click at [375, 2] on button at bounding box center [371, 5] width 11 height 11
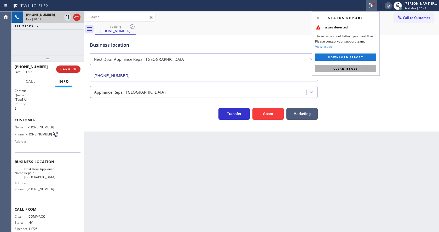
click at [345, 66] on button "Clear issues" at bounding box center [345, 68] width 61 height 7
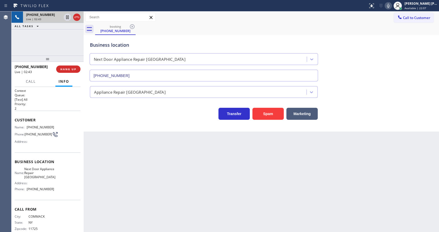
click at [157, 160] on div "Back to Dashboard Change Sender ID Customers Technicians Select a contact Outbo…" at bounding box center [261, 121] width 355 height 221
click at [226, 165] on div "Back to Dashboard Change Sender ID Customers Technicians Select a contact Outbo…" at bounding box center [261, 121] width 355 height 221
drag, startPoint x: 125, startPoint y: 134, endPoint x: 125, endPoint y: 203, distance: 69.5
click at [125, 134] on div "Back to Dashboard Change Sender ID Customers Technicians Select a contact Outbo…" at bounding box center [261, 121] width 355 height 221
click at [387, 7] on div at bounding box center [388, 6] width 7 height 6
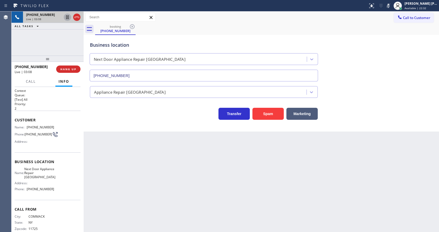
click at [68, 15] on icon at bounding box center [67, 17] width 3 height 4
click at [121, 91] on div "Appliance Repair [GEOGRAPHIC_DATA]" at bounding box center [130, 92] width 72 height 6
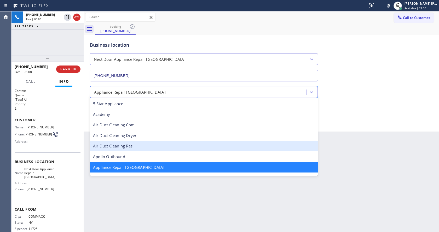
scroll to position [1, 0]
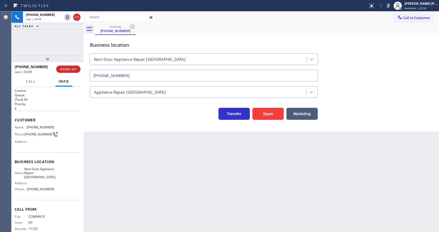
click at [201, 146] on div "Back to Dashboard Change Sender ID Customers Technicians Select a contact Outbo…" at bounding box center [261, 121] width 355 height 221
click at [67, 15] on icon at bounding box center [67, 17] width 6 height 6
click at [390, 4] on icon at bounding box center [388, 6] width 3 height 4
click at [389, 45] on div "Business location Next Door Appliance Repair [GEOGRAPHIC_DATA] [PHONE_NUMBER]" at bounding box center [261, 57] width 345 height 47
click at [175, 194] on div "Back to Dashboard Change Sender ID Customers Technicians Select a contact Outbo…" at bounding box center [261, 121] width 355 height 221
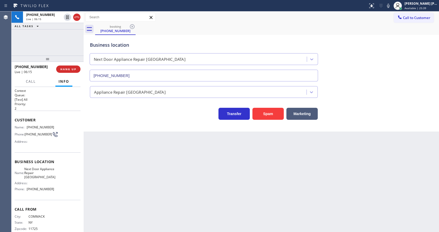
click at [105, 159] on div "Back to Dashboard Change Sender ID Customers Technicians Select a contact Outbo…" at bounding box center [261, 121] width 355 height 221
click at [58, 64] on div "[PHONE_NUMBER] Wrap up | 00:30 COMPLETE" at bounding box center [48, 69] width 66 height 14
click at [62, 67] on button "COMPLETE" at bounding box center [67, 69] width 26 height 7
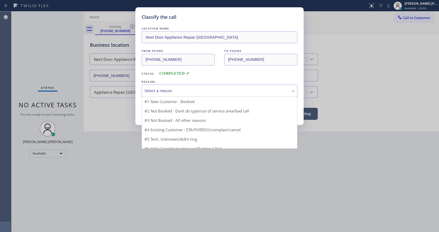
click at [166, 95] on div "Select a reason" at bounding box center [220, 91] width 156 height 12
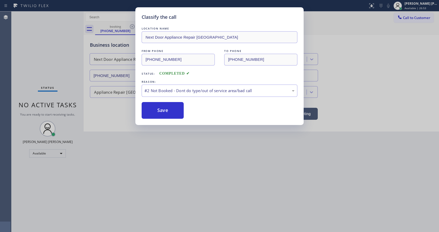
click at [160, 110] on button "Save" at bounding box center [163, 110] width 42 height 17
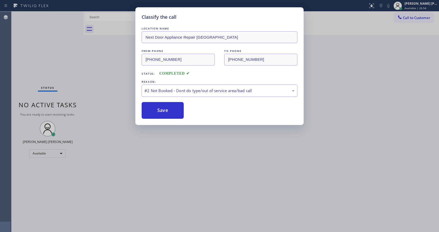
click at [123, 227] on div "Classify the call LOCATION NAME Next Door Appliance Repair [GEOGRAPHIC_DATA] FR…" at bounding box center [219, 116] width 439 height 232
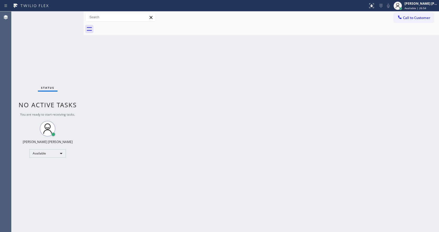
drag, startPoint x: 120, startPoint y: 163, endPoint x: 122, endPoint y: 168, distance: 4.8
click at [121, 165] on div "Back to Dashboard Change Sender ID Customers Technicians Select a contact Outbo…" at bounding box center [261, 121] width 355 height 221
click at [127, 230] on div "Back to Dashboard Change Sender ID Customers Technicians Select a contact Outbo…" at bounding box center [261, 121] width 355 height 221
click at [117, 154] on div "Back to Dashboard Change Sender ID Customers Technicians Select a contact Outbo…" at bounding box center [261, 121] width 355 height 221
click at [43, 55] on div "Status No active tasks You are ready to start receiving tasks. [PERSON_NAME] [P…" at bounding box center [47, 121] width 72 height 221
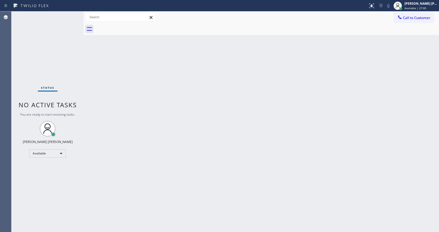
click at [72, 16] on div "Status No active tasks You are ready to start receiving tasks. [PERSON_NAME] [P…" at bounding box center [47, 121] width 72 height 221
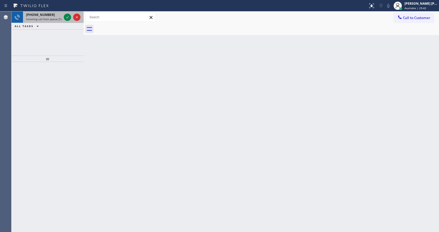
click at [54, 20] on span "Incoming call from queue [Test] All" at bounding box center [47, 19] width 43 height 4
click at [65, 17] on icon at bounding box center [67, 17] width 6 height 6
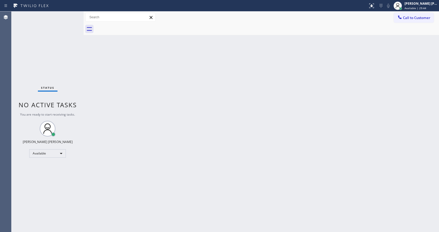
click at [66, 17] on div "Status No active tasks You are ready to start receiving tasks. [PERSON_NAME] [P…" at bounding box center [47, 121] width 72 height 221
click at [67, 15] on div "Status No active tasks You are ready to start receiving tasks. [PERSON_NAME] [P…" at bounding box center [47, 121] width 72 height 221
click at [84, 40] on div at bounding box center [84, 121] width 0 height 221
click at [70, 14] on div "Status No active tasks You are ready to start receiving tasks. [PERSON_NAME] [P…" at bounding box center [47, 121] width 72 height 221
click at [212, 140] on div "Back to Dashboard Change Sender ID Customers Technicians Select a contact Outbo…" at bounding box center [261, 121] width 355 height 221
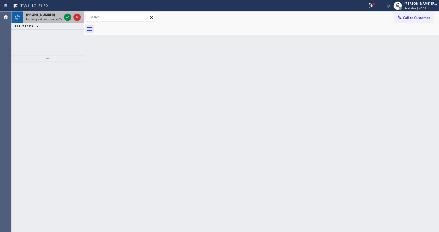
click at [48, 14] on div "[PHONE_NUMBER]" at bounding box center [44, 15] width 36 height 4
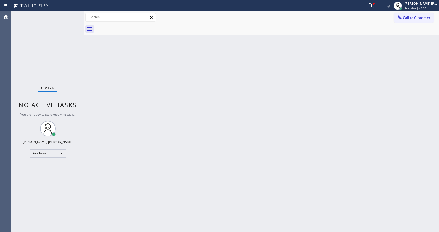
click at [42, 85] on div "Status No active tasks You are ready to start receiving tasks. [PERSON_NAME] [P…" at bounding box center [47, 121] width 72 height 221
click at [75, 62] on div "Status No active tasks You are ready to start receiving tasks. [PERSON_NAME] [P…" at bounding box center [47, 121] width 72 height 221
drag, startPoint x: 84, startPoint y: 25, endPoint x: 77, endPoint y: 22, distance: 7.4
click at [77, 22] on div "Status No active tasks You are ready to start receiving tasks. [PERSON_NAME] [P…" at bounding box center [225, 121] width 428 height 221
click at [72, 15] on div "Status No active tasks You are ready to start receiving tasks. [PERSON_NAME] [P…" at bounding box center [47, 121] width 72 height 221
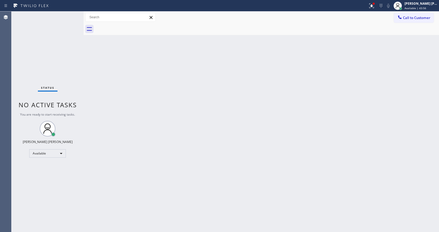
click at [173, 129] on div "Back to Dashboard Change Sender ID Customers Technicians Select a contact Outbo…" at bounding box center [261, 121] width 355 height 221
click at [153, 132] on div "Back to Dashboard Change Sender ID Customers Technicians Select a contact Outbo…" at bounding box center [261, 121] width 355 height 221
click at [373, 3] on icon at bounding box center [371, 6] width 6 height 6
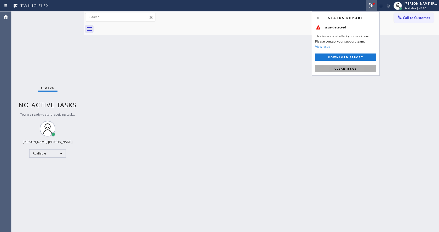
click at [345, 70] on span "Clear issue" at bounding box center [345, 69] width 22 height 4
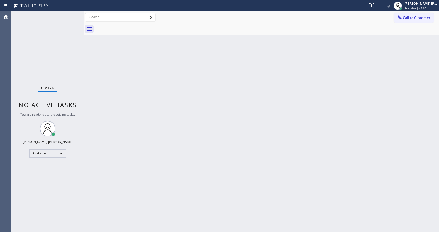
click at [349, 70] on div "Back to Dashboard Change Sender ID Customers Technicians Select a contact Outbo…" at bounding box center [261, 121] width 355 height 221
click at [142, 143] on div "Back to Dashboard Change Sender ID Customers Technicians Select a contact Outbo…" at bounding box center [261, 121] width 355 height 221
click at [113, 60] on div "Back to Dashboard Change Sender ID Customers Technicians Select a contact Outbo…" at bounding box center [261, 121] width 355 height 221
click at [71, 15] on div "Status No active tasks You are ready to start receiving tasks. [PERSON_NAME] [P…" at bounding box center [47, 121] width 72 height 221
drag, startPoint x: 166, startPoint y: 200, endPoint x: 168, endPoint y: 231, distance: 30.9
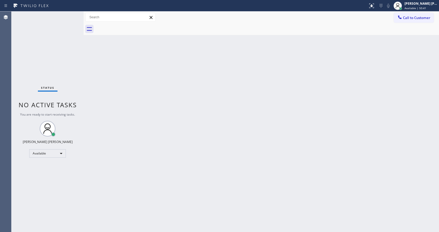
click at [166, 204] on div "Back to Dashboard Change Sender ID Customers Technicians Select a contact Outbo…" at bounding box center [261, 121] width 355 height 221
click at [45, 51] on div "Status No active tasks You are ready to start receiving tasks. [PERSON_NAME] [P…" at bounding box center [47, 121] width 72 height 221
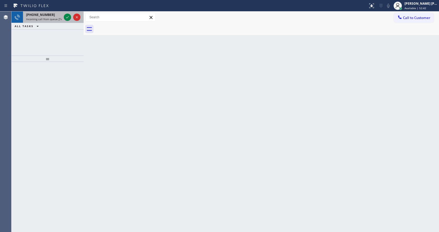
click at [56, 14] on div "[PHONE_NUMBER]" at bounding box center [44, 15] width 36 height 4
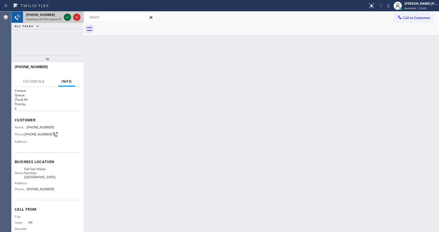
click at [65, 18] on icon at bounding box center [67, 17] width 6 height 6
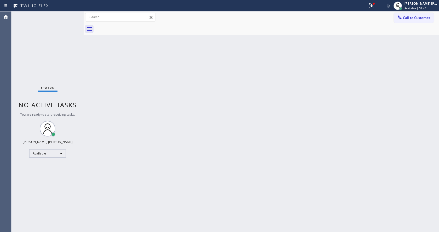
click at [59, 19] on div "Status No active tasks You are ready to start receiving tasks. [PERSON_NAME] [P…" at bounding box center [47, 121] width 72 height 221
click at [192, 143] on div "Back to Dashboard Change Sender ID Customers Technicians Select a contact Outbo…" at bounding box center [261, 121] width 355 height 221
click at [125, 144] on div "Back to Dashboard Change Sender ID Customers Technicians Select a contact Outbo…" at bounding box center [261, 121] width 355 height 221
click at [70, 15] on div "Status No active tasks You are ready to start receiving tasks. [PERSON_NAME] [P…" at bounding box center [47, 121] width 72 height 221
click at [63, 14] on div "Status No active tasks You are ready to start receiving tasks. [PERSON_NAME] [P…" at bounding box center [47, 121] width 72 height 221
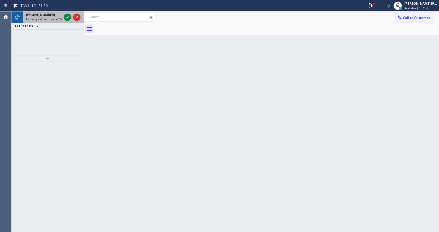
click at [49, 20] on span "Incoming call from queue [Test] All" at bounding box center [47, 19] width 43 height 4
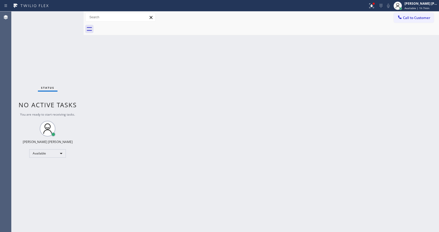
click at [66, 17] on div "Status No active tasks You are ready to start receiving tasks. [PERSON_NAME] [P…" at bounding box center [47, 121] width 72 height 221
click at [79, 17] on div "Status No active tasks You are ready to start receiving tasks. [PERSON_NAME] [P…" at bounding box center [47, 121] width 72 height 221
click at [70, 16] on div "Status No active tasks You are ready to start receiving tasks. [PERSON_NAME] [P…" at bounding box center [47, 121] width 72 height 221
click at [372, 5] on icon at bounding box center [371, 6] width 6 height 6
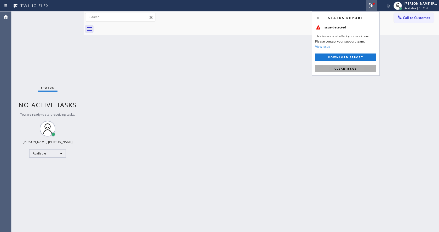
click at [349, 70] on span "Clear issue" at bounding box center [345, 69] width 22 height 4
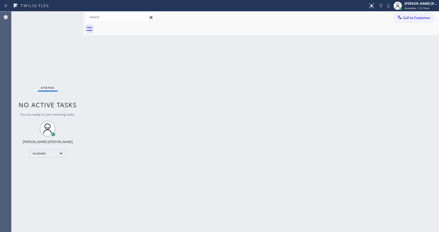
click at [245, 152] on div "Back to Dashboard Change Sender ID Customers Technicians Select a contact Outbo…" at bounding box center [261, 121] width 355 height 221
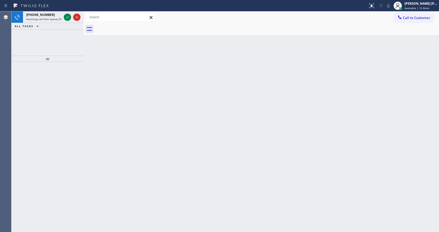
drag, startPoint x: 67, startPoint y: 68, endPoint x: 65, endPoint y: 55, distance: 14.0
click at [67, 68] on div at bounding box center [47, 147] width 72 height 170
click at [57, 14] on div "[PHONE_NUMBER]" at bounding box center [44, 15] width 36 height 4
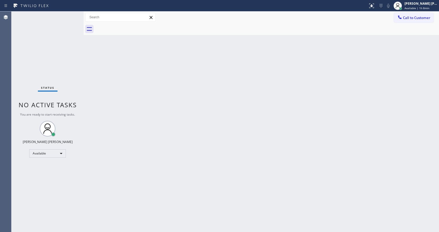
drag, startPoint x: 165, startPoint y: 129, endPoint x: 361, endPoint y: 55, distance: 209.1
click at [185, 125] on div "Back to Dashboard Change Sender ID Customers Technicians Select a contact Outbo…" at bounding box center [261, 121] width 355 height 221
drag, startPoint x: 132, startPoint y: 106, endPoint x: 234, endPoint y: 94, distance: 102.7
click at [132, 106] on div "Back to Dashboard Change Sender ID Customers Technicians Select a contact Outbo…" at bounding box center [261, 121] width 355 height 221
click at [414, 10] on div "[PERSON_NAME] [PERSON_NAME] Available | 1h 8min" at bounding box center [421, 5] width 36 height 9
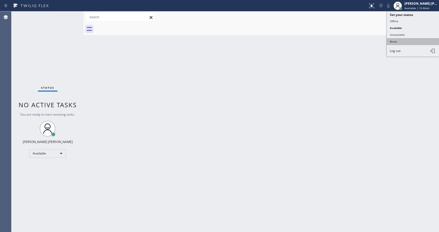
click at [401, 41] on button "Break" at bounding box center [413, 41] width 52 height 7
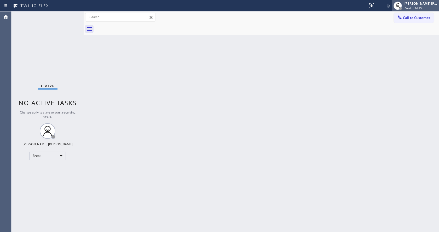
click at [419, 9] on span "Break | 14:15" at bounding box center [413, 8] width 17 height 4
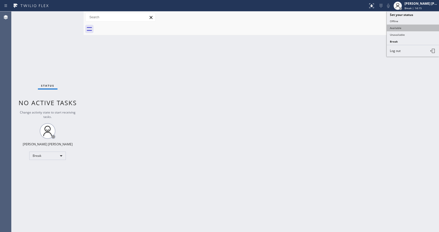
click at [406, 27] on button "Available" at bounding box center [413, 28] width 52 height 7
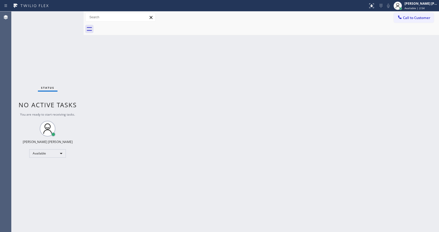
click at [164, 130] on div "Back to Dashboard Change Sender ID Customers Technicians Select a contact Outbo…" at bounding box center [261, 121] width 355 height 221
click at [137, 62] on div "Back to Dashboard Change Sender ID Customers Technicians Select a contact Outbo…" at bounding box center [261, 121] width 355 height 221
click at [71, 15] on div "Status No active tasks You are ready to start receiving tasks. [PERSON_NAME] [P…" at bounding box center [47, 121] width 72 height 221
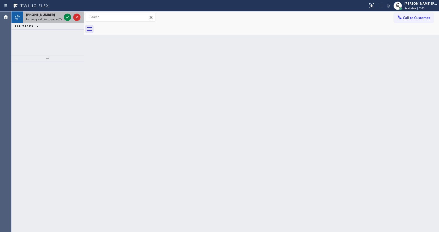
click at [49, 21] on div "[PHONE_NUMBER] Incoming call from queue [Test] All" at bounding box center [43, 16] width 40 height 11
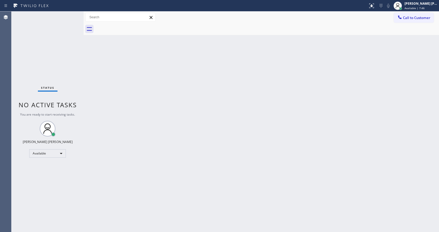
click at [49, 21] on div "Status No active tasks You are ready to start receiving tasks. [PERSON_NAME] [P…" at bounding box center [47, 121] width 72 height 221
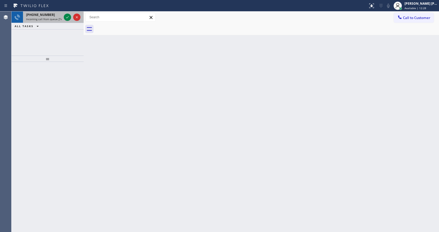
click at [52, 18] on span "Incoming call from queue [Test] All" at bounding box center [47, 19] width 43 height 4
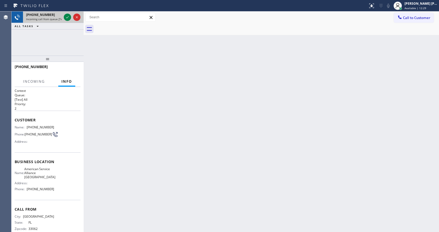
click at [63, 15] on div at bounding box center [72, 16] width 19 height 11
click at [68, 16] on icon at bounding box center [67, 17] width 6 height 6
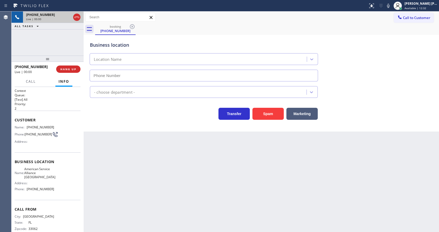
type input "[PHONE_NUMBER]"
click at [162, 163] on div "Back to Dashboard Change Sender ID Customers Technicians Select a contact Outbo…" at bounding box center [261, 121] width 355 height 221
click at [117, 172] on div "Back to Dashboard Change Sender ID Customers Technicians Select a contact Outbo…" at bounding box center [261, 121] width 355 height 221
click at [389, 8] on icon at bounding box center [388, 6] width 6 height 6
click at [390, 7] on icon at bounding box center [388, 6] width 6 height 6
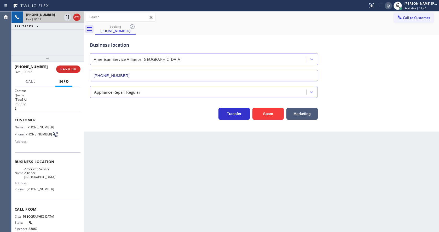
click at [388, 81] on div "Business location American Service Alliance [GEOGRAPHIC_DATA] [PHONE_NUMBER]" at bounding box center [261, 57] width 345 height 47
click at [134, 214] on div "Back to Dashboard Change Sender ID Customers Technicians Select a contact Outbo…" at bounding box center [261, 121] width 355 height 221
click at [27, 132] on span "[PHONE_NUMBER]" at bounding box center [38, 134] width 27 height 4
drag, startPoint x: 25, startPoint y: 127, endPoint x: 62, endPoint y: 128, distance: 36.6
click at [62, 128] on div "Name: [PHONE_NUMBER] Phone: [PHONE_NUMBER] Address:" at bounding box center [48, 135] width 66 height 21
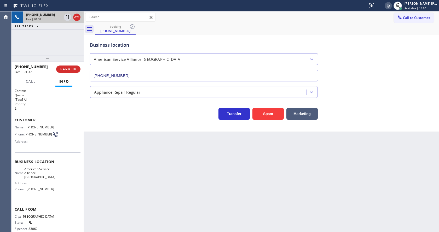
click at [144, 168] on div "Back to Dashboard Change Sender ID Customers Technicians Select a contact Outbo…" at bounding box center [261, 121] width 355 height 221
click at [31, 196] on div "Business location Name: American Service Alliance [GEOGRAPHIC_DATA] Address: Ph…" at bounding box center [48, 177] width 66 height 48
drag, startPoint x: 27, startPoint y: 170, endPoint x: 55, endPoint y: 178, distance: 29.3
click at [55, 178] on div "Name: American Service Alliance Coral Springs Address: Phone: [PHONE_NUMBER]" at bounding box center [48, 180] width 66 height 26
click at [136, 173] on div "Back to Dashboard Change Sender ID Customers Technicians Select a contact Outbo…" at bounding box center [261, 121] width 355 height 221
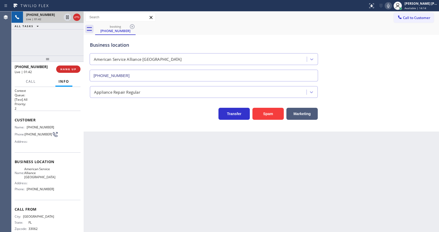
drag, startPoint x: 110, startPoint y: 226, endPoint x: 112, endPoint y: 203, distance: 23.3
click at [110, 224] on div "Back to Dashboard Change Sender ID Customers Technicians Select a contact Outbo…" at bounding box center [261, 121] width 355 height 221
click at [49, 170] on span "American Service Alliance [GEOGRAPHIC_DATA]" at bounding box center [39, 173] width 31 height 12
drag, startPoint x: 26, startPoint y: 192, endPoint x: 54, endPoint y: 192, distance: 28.0
click at [54, 192] on div "Name: American Service Alliance Coral Springs Address: Phone: [PHONE_NUMBER]" at bounding box center [48, 180] width 66 height 26
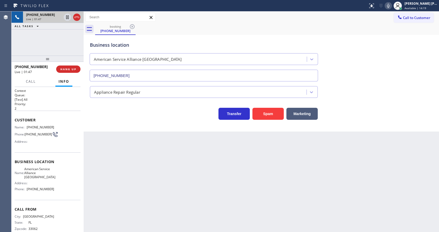
click at [126, 160] on div "Back to Dashboard Change Sender ID Customers Technicians Select a contact Outbo…" at bounding box center [261, 121] width 355 height 221
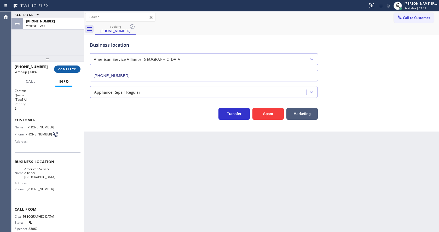
click at [58, 66] on button "COMPLETE" at bounding box center [67, 69] width 26 height 7
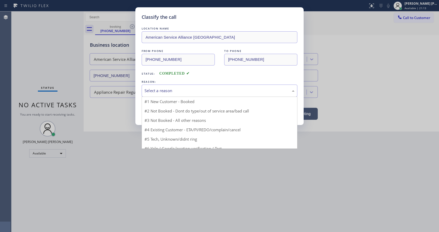
click at [157, 91] on div "Select a reason" at bounding box center [220, 91] width 150 height 6
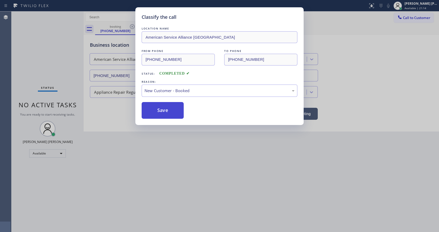
click at [163, 115] on button "Save" at bounding box center [163, 110] width 42 height 17
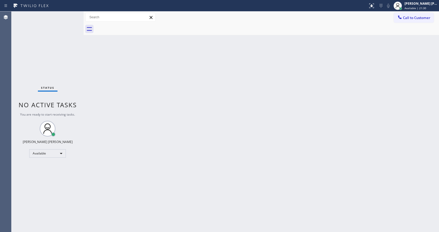
click at [54, 44] on div "Status No active tasks You are ready to start receiving tasks. [PERSON_NAME] [P…" at bounding box center [47, 121] width 72 height 221
click at [137, 148] on div "Back to Dashboard Change Sender ID Customers Technicians Select a contact Outbo…" at bounding box center [261, 121] width 355 height 221
click at [234, 142] on div "Back to Dashboard Change Sender ID Customers Technicians Select a contact Outbo…" at bounding box center [261, 121] width 355 height 221
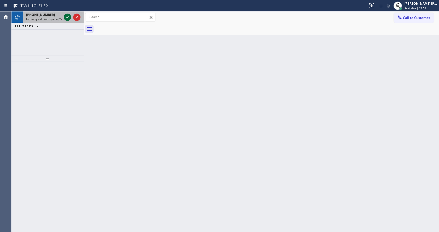
click at [69, 18] on icon at bounding box center [67, 17] width 6 height 6
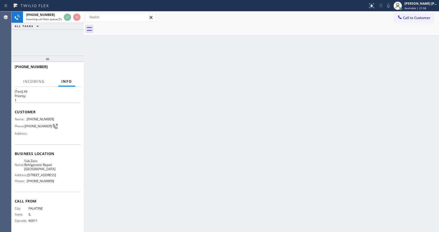
scroll to position [15, 0]
click at [169, 141] on div "Back to Dashboard Change Sender ID Customers Technicians Select a contact Outbo…" at bounding box center [261, 121] width 355 height 221
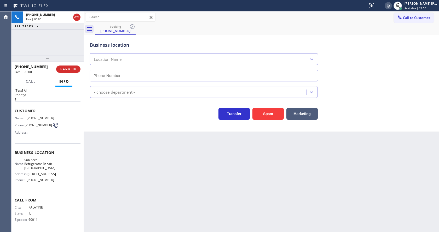
type input "[PHONE_NUMBER]"
click at [171, 175] on div "Back to Dashboard Change Sender ID Customers Technicians Select a contact Outbo…" at bounding box center [261, 121] width 355 height 221
click at [157, 174] on div "Back to Dashboard Change Sender ID Customers Technicians Select a contact Outbo…" at bounding box center [261, 121] width 355 height 221
click at [133, 190] on div "Back to Dashboard Change Sender ID Customers Technicians Select a contact Outbo…" at bounding box center [261, 121] width 355 height 221
click at [219, 186] on div "Back to Dashboard Change Sender ID Customers Technicians Select a contact Outbo…" at bounding box center [261, 121] width 355 height 221
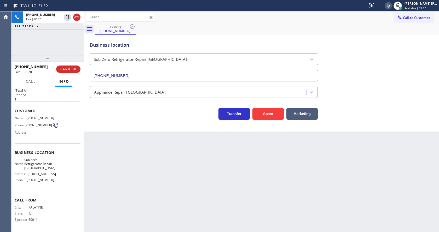
click at [132, 165] on div "Back to Dashboard Change Sender ID Customers Technicians Select a contact Outbo…" at bounding box center [261, 121] width 355 height 221
click at [42, 150] on span "Business location" at bounding box center [48, 152] width 66 height 5
drag, startPoint x: 26, startPoint y: 112, endPoint x: 53, endPoint y: 112, distance: 27.2
click at [53, 116] on div "Name: [PHONE_NUMBER] Phone: [PHONE_NUMBER] Address:" at bounding box center [48, 126] width 66 height 21
click at [125, 169] on div "Back to Dashboard Change Sender ID Customers Technicians Select a contact Outbo…" at bounding box center [261, 121] width 355 height 221
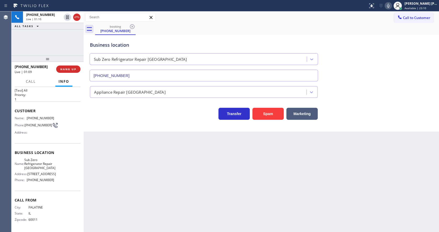
drag, startPoint x: 57, startPoint y: 165, endPoint x: 37, endPoint y: 177, distance: 23.2
click at [56, 167] on div "Name: Sub Zero Refrigerator Repair [GEOGRAPHIC_DATA] Address: [STREET_ADDRESS] …" at bounding box center [48, 171] width 66 height 26
drag, startPoint x: 27, startPoint y: 155, endPoint x: 56, endPoint y: 165, distance: 30.6
click at [56, 165] on div "Name: Sub Zero Refrigerator Repair [GEOGRAPHIC_DATA] Address: [STREET_ADDRESS] …" at bounding box center [48, 171] width 66 height 26
drag, startPoint x: 135, startPoint y: 171, endPoint x: 130, endPoint y: 231, distance: 60.1
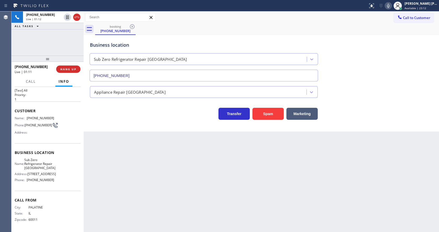
click at [133, 176] on div "Back to Dashboard Change Sender ID Customers Technicians Select a contact Outbo…" at bounding box center [261, 121] width 355 height 221
click at [55, 169] on div "Name: Sub Zero Refrigerator Repair [GEOGRAPHIC_DATA] Address: [STREET_ADDRESS] …" at bounding box center [48, 171] width 66 height 26
drag, startPoint x: 26, startPoint y: 182, endPoint x: 56, endPoint y: 183, distance: 30.6
click at [56, 183] on div "Name: Sub Zero Refrigerator Repair [GEOGRAPHIC_DATA] Address: [STREET_ADDRESS] …" at bounding box center [48, 171] width 66 height 26
drag, startPoint x: 113, startPoint y: 177, endPoint x: 125, endPoint y: 232, distance: 56.2
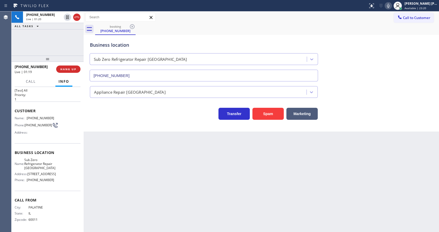
click at [113, 183] on div "Back to Dashboard Change Sender ID Customers Technicians Select a contact Outbo…" at bounding box center [261, 121] width 355 height 221
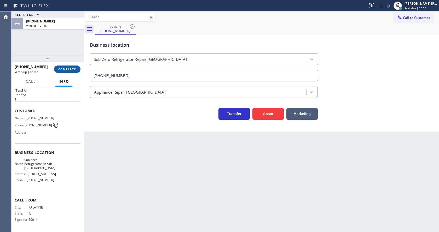
click at [63, 67] on button "COMPLETE" at bounding box center [67, 69] width 26 height 7
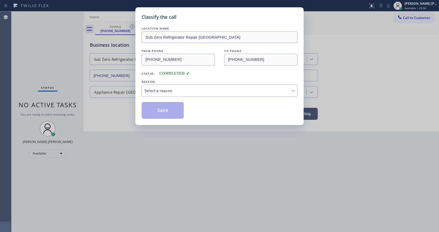
click at [150, 89] on div "Select a reason" at bounding box center [220, 91] width 150 height 6
click at [156, 111] on button "Save" at bounding box center [163, 110] width 42 height 17
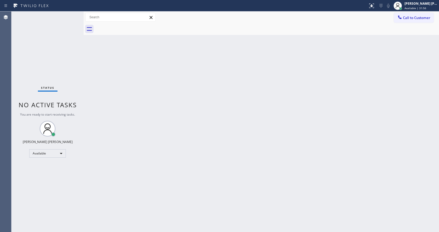
click at [195, 145] on div "Back to Dashboard Change Sender ID Customers Technicians Select a contact Outbo…" at bounding box center [261, 121] width 355 height 221
click at [105, 68] on div "Back to Dashboard Change Sender ID Customers Technicians Select a contact Outbo…" at bounding box center [261, 121] width 355 height 221
drag, startPoint x: 277, startPoint y: 110, endPoint x: 116, endPoint y: 4, distance: 192.4
click at [275, 109] on div "Back to Dashboard Change Sender ID Customers Technicians Select a contact Outbo…" at bounding box center [261, 121] width 355 height 221
click at [193, 140] on div "Back to Dashboard Change Sender ID Customers Technicians Select a contact Outbo…" at bounding box center [261, 121] width 355 height 221
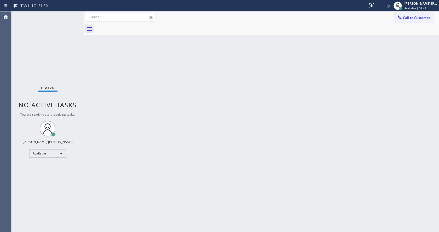
click at [93, 48] on div "Back to Dashboard Change Sender ID Customers Technicians Select a contact Outbo…" at bounding box center [261, 121] width 355 height 221
drag, startPoint x: 84, startPoint y: 21, endPoint x: 62, endPoint y: 19, distance: 21.5
click at [62, 19] on div "Status No active tasks You are ready to start receiving tasks. [PERSON_NAME] [P…" at bounding box center [225, 121] width 428 height 221
click at [73, 14] on div "Status No active tasks You are ready to start receiving tasks. [PERSON_NAME] [P…" at bounding box center [47, 121] width 72 height 221
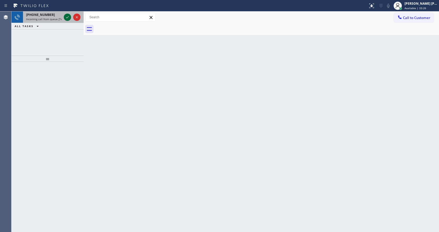
click at [69, 14] on icon at bounding box center [67, 17] width 6 height 6
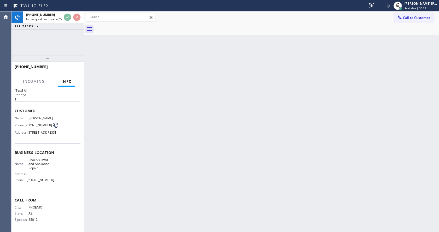
scroll to position [23, 0]
click at [174, 156] on div "Back to Dashboard Change Sender ID Customers Technicians Select a contact Outbo…" at bounding box center [261, 121] width 355 height 221
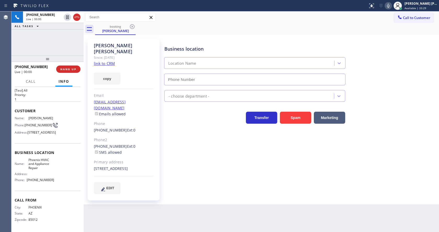
type input "[PHONE_NUMBER]"
click at [174, 156] on div "Business location Phoenix HVAC and Appliance Repair [PHONE_NUMBER] Appliance Re…" at bounding box center [300, 116] width 274 height 153
click at [112, 61] on link "link to CRM" at bounding box center [104, 63] width 21 height 5
click at [192, 166] on div "Business location Phoenix HVAC and Appliance Repair [PHONE_NUMBER] Appliance Re…" at bounding box center [300, 116] width 274 height 153
click at [217, 148] on div "Business location Phoenix HVAC and Appliance Repair [PHONE_NUMBER] Appliance Re…" at bounding box center [300, 116] width 274 height 153
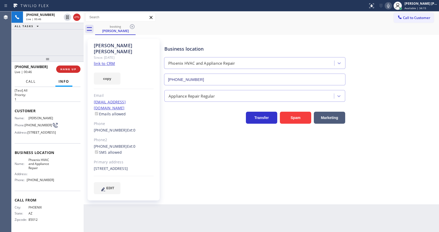
click at [31, 82] on span "Call" at bounding box center [31, 81] width 10 height 5
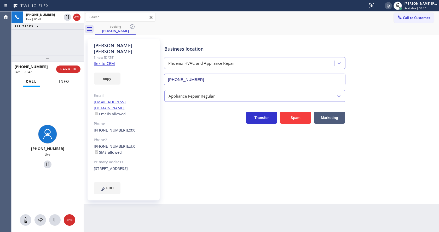
click at [59, 82] on span "Info" at bounding box center [64, 81] width 10 height 5
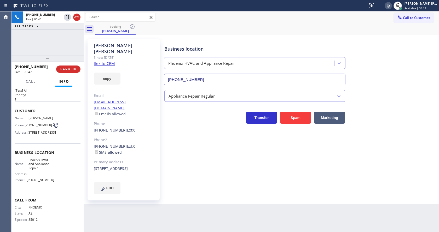
click at [230, 197] on div "[PERSON_NAME] Since: [DATE] link to CRM copy Email [EMAIL_ADDRESS][DOMAIN_NAME]…" at bounding box center [261, 120] width 355 height 170
click at [123, 67] on div "copy" at bounding box center [124, 76] width 60 height 18
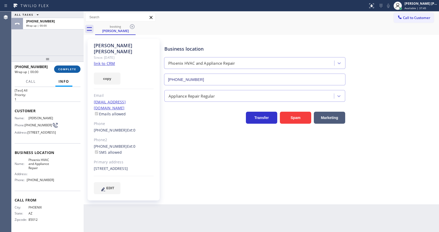
click at [66, 66] on button "COMPLETE" at bounding box center [67, 69] width 26 height 7
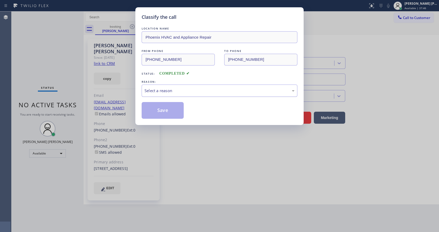
click at [171, 91] on div "Select a reason" at bounding box center [220, 91] width 150 height 6
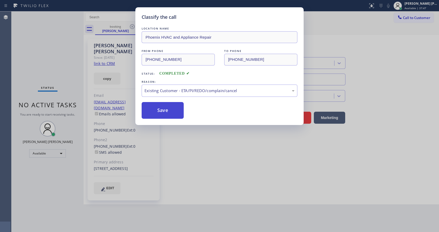
click at [166, 116] on button "Save" at bounding box center [163, 110] width 42 height 17
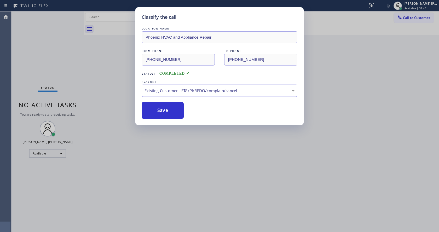
drag, startPoint x: 182, startPoint y: 161, endPoint x: 175, endPoint y: 229, distance: 68.4
click at [182, 164] on div "Classify the call LOCATION NAME Phoenix HVAC and Appliance Repair FROM PHONE [P…" at bounding box center [219, 116] width 439 height 232
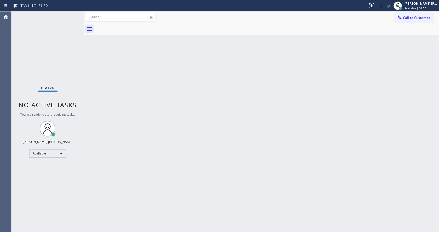
drag, startPoint x: 129, startPoint y: 111, endPoint x: 129, endPoint y: 116, distance: 5.8
click at [129, 113] on div "Back to Dashboard Change Sender ID Customers Technicians Select a contact Outbo…" at bounding box center [261, 121] width 355 height 221
click at [292, 129] on div "Back to Dashboard Change Sender ID Customers Technicians Select a contact Outbo…" at bounding box center [261, 121] width 355 height 221
click at [169, 142] on div "Back to Dashboard Change Sender ID Customers Technicians Select a contact Outbo…" at bounding box center [261, 121] width 355 height 221
click at [84, 136] on div at bounding box center [84, 121] width 0 height 221
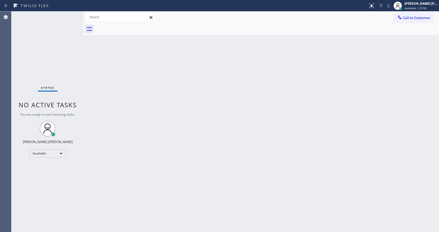
click at [291, 112] on div "Back to Dashboard Change Sender ID Customers Technicians Select a contact Outbo…" at bounding box center [261, 121] width 355 height 221
click at [72, 14] on div "Status No active tasks You are ready to start receiving tasks. [PERSON_NAME] [P…" at bounding box center [47, 121] width 72 height 221
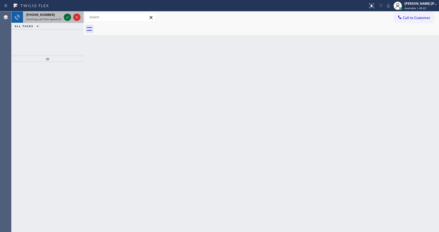
click at [66, 16] on icon at bounding box center [67, 17] width 6 height 6
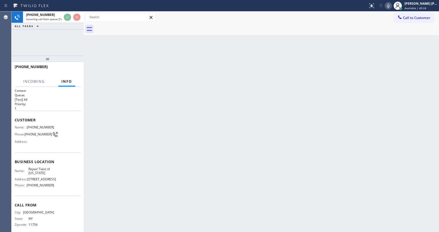
click at [158, 155] on div "Back to Dashboard Change Sender ID Customers Technicians Select a contact Outbo…" at bounding box center [261, 121] width 355 height 221
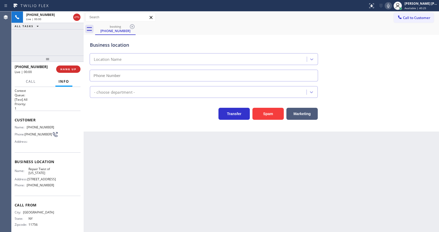
type input "[PHONE_NUMBER]"
click at [163, 178] on div "Back to Dashboard Change Sender ID Customers Technicians Select a contact Outbo…" at bounding box center [261, 121] width 355 height 221
click at [125, 154] on div "Back to Dashboard Change Sender ID Customers Technicians Select a contact Outbo…" at bounding box center [261, 121] width 355 height 221
click at [60, 139] on div "Name: [PHONE_NUMBER] Phone: [PHONE_NUMBER] Address:" at bounding box center [48, 135] width 66 height 21
drag, startPoint x: 27, startPoint y: 127, endPoint x: 54, endPoint y: 130, distance: 27.1
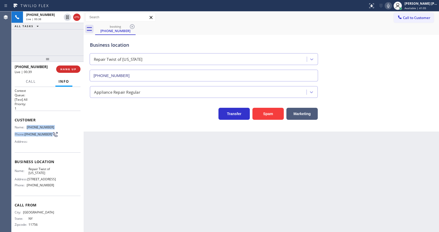
click at [54, 130] on div "Name: [PHONE_NUMBER] Phone: [PHONE_NUMBER] Address:" at bounding box center [48, 135] width 66 height 21
click at [54, 131] on div "Name: [PHONE_NUMBER] Phone: [PHONE_NUMBER] Address:" at bounding box center [48, 135] width 66 height 21
drag, startPoint x: 26, startPoint y: 126, endPoint x: 70, endPoint y: 126, distance: 43.9
click at [70, 126] on div "Name: [PHONE_NUMBER] Phone: [PHONE_NUMBER] Address:" at bounding box center [48, 135] width 66 height 21
click at [161, 160] on div "Back to Dashboard Change Sender ID Customers Technicians Select a contact Outbo…" at bounding box center [261, 121] width 355 height 221
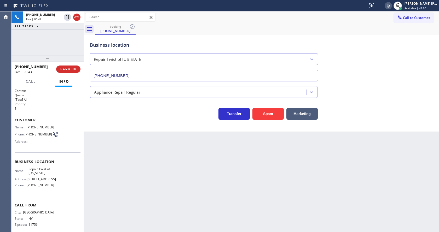
click at [57, 163] on span "Business location" at bounding box center [48, 161] width 66 height 5
drag, startPoint x: 26, startPoint y: 169, endPoint x: 44, endPoint y: 173, distance: 18.1
click at [44, 173] on div "Name: Repair Twist of [US_STATE]" at bounding box center [34, 171] width 39 height 8
drag, startPoint x: 152, startPoint y: 164, endPoint x: 136, endPoint y: 229, distance: 67.2
click at [152, 166] on div "Back to Dashboard Change Sender ID Customers Technicians Select a contact Outbo…" at bounding box center [261, 121] width 355 height 221
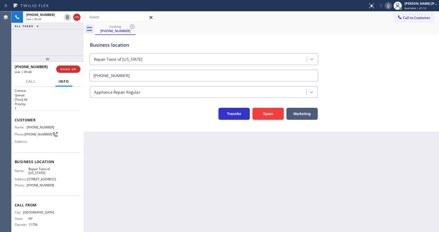
click at [71, 179] on div "Name: Repair Twist of [US_STATE] Address: [STREET_ADDRESS] Phone: [PHONE_NUMBER]" at bounding box center [48, 178] width 66 height 22
drag, startPoint x: 27, startPoint y: 196, endPoint x: 57, endPoint y: 196, distance: 29.8
click at [57, 190] on div "Name: Repair Twist of [US_STATE] Address: [STREET_ADDRESS] Phone: [PHONE_NUMBER]" at bounding box center [48, 178] width 66 height 22
drag, startPoint x: 131, startPoint y: 186, endPoint x: 128, endPoint y: 190, distance: 4.8
click at [128, 190] on div "Back to Dashboard Change Sender ID Customers Technicians Select a contact Outbo…" at bounding box center [261, 121] width 355 height 221
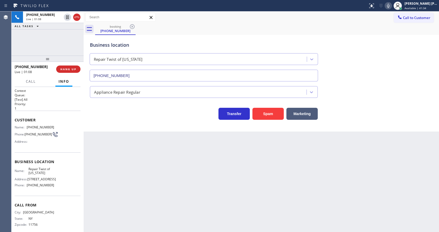
drag, startPoint x: 241, startPoint y: 168, endPoint x: 236, endPoint y: 165, distance: 5.3
click at [241, 168] on div "Back to Dashboard Change Sender ID Customers Technicians Select a contact Outbo…" at bounding box center [261, 121] width 355 height 221
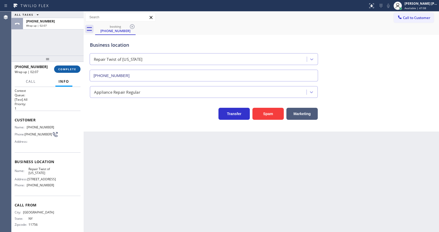
click at [60, 68] on span "COMPLETE" at bounding box center [67, 69] width 18 height 4
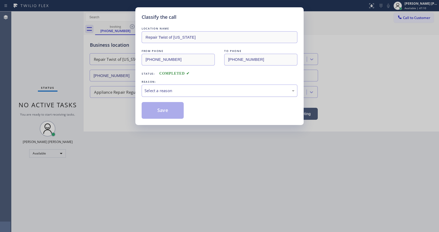
click at [150, 88] on div "Select a reason" at bounding box center [220, 91] width 150 height 6
click at [152, 100] on div "LOCATION NAME Repair Twist of [US_STATE] FROM PHONE [PHONE_NUMBER] TO PHONE [PH…" at bounding box center [220, 72] width 156 height 93
click at [157, 93] on div "New Customer - Booked" at bounding box center [220, 91] width 150 height 6
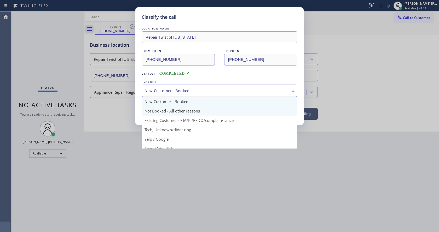
click at [160, 112] on button "Save" at bounding box center [163, 110] width 42 height 17
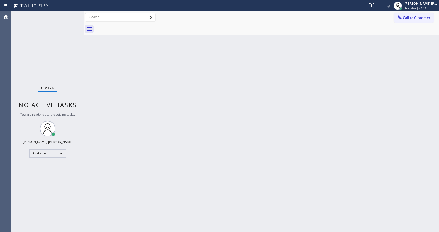
click at [328, 66] on div "Back to Dashboard Change Sender ID Customers Technicians Select a contact Outbo…" at bounding box center [261, 121] width 355 height 221
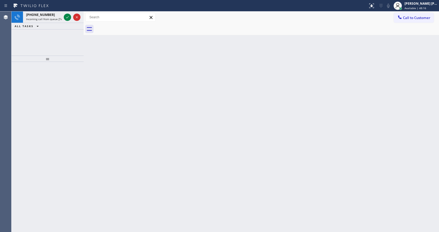
click at [115, 153] on div "Back to Dashboard Change Sender ID Customers Technicians Select a contact Outbo…" at bounding box center [261, 121] width 355 height 221
click at [67, 17] on icon at bounding box center [67, 17] width 6 height 6
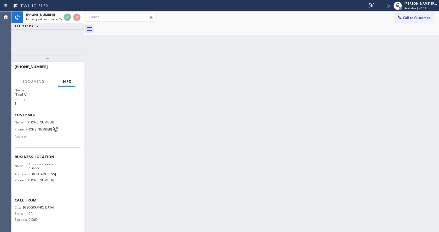
scroll to position [11, 0]
click at [168, 165] on div "Back to Dashboard Change Sender ID Customers Technicians Select a contact Outbo…" at bounding box center [261, 121] width 355 height 221
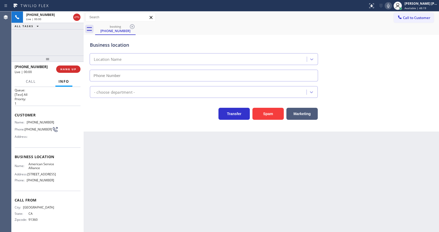
click at [141, 204] on div "Back to Dashboard Change Sender ID Customers Technicians Select a contact Outbo…" at bounding box center [261, 121] width 355 height 221
type input "[PHONE_NUMBER]"
click at [246, 172] on div "Back to Dashboard Change Sender ID Customers Technicians Select a contact Outbo…" at bounding box center [261, 121] width 355 height 221
click at [134, 143] on div "Back to Dashboard Change Sender ID Customers Technicians Select a contact Outbo…" at bounding box center [261, 121] width 355 height 221
click at [37, 154] on span "Business location" at bounding box center [48, 156] width 66 height 5
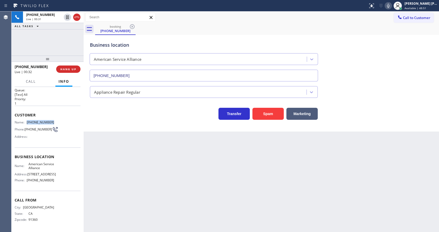
drag, startPoint x: 26, startPoint y: 116, endPoint x: 54, endPoint y: 116, distance: 27.4
click at [54, 120] on div "Name: [PHONE_NUMBER] Phone: [PHONE_NUMBER] Address:" at bounding box center [48, 130] width 66 height 21
click at [202, 175] on div "Back to Dashboard Change Sender ID Customers Technicians Select a contact Outbo…" at bounding box center [261, 121] width 355 height 221
click at [35, 165] on span "American Service Alliance" at bounding box center [41, 166] width 26 height 8
drag, startPoint x: 26, startPoint y: 159, endPoint x: 55, endPoint y: 164, distance: 28.9
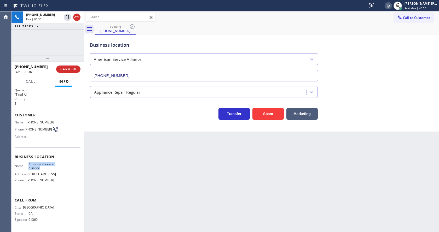
click at [55, 164] on div "Name: American Service Alliance Address: [STREET_ADDRESS] Phone: [PHONE_NUMBER]" at bounding box center [48, 173] width 66 height 22
click at [120, 150] on div "Back to Dashboard Change Sender ID Customers Technicians Select a contact Outbo…" at bounding box center [261, 121] width 355 height 221
drag, startPoint x: 80, startPoint y: 173, endPoint x: 56, endPoint y: 180, distance: 25.9
click at [80, 173] on div "Context Queue: [Test] All Priority: 1 Customer Name: [PHONE_NUMBER] Phone: [PHO…" at bounding box center [47, 159] width 72 height 145
click at [46, 177] on div "Name: American Service Alliance Address: [STREET_ADDRESS] Phone: [PHONE_NUMBER]" at bounding box center [34, 173] width 39 height 22
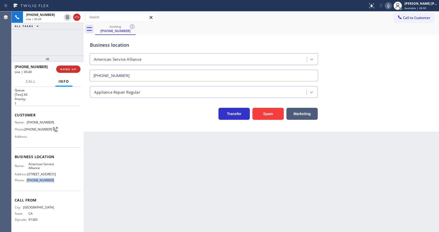
drag, startPoint x: 31, startPoint y: 181, endPoint x: 55, endPoint y: 183, distance: 24.1
click at [55, 183] on div "Name: American Service Alliance Address: [STREET_ADDRESS] Phone: [PHONE_NUMBER]" at bounding box center [48, 173] width 66 height 22
click at [111, 175] on div "Back to Dashboard Change Sender ID Customers Technicians Select a contact Outbo…" at bounding box center [261, 121] width 355 height 221
click at [185, 141] on div "Back to Dashboard Change Sender ID Customers Technicians Select a contact Outbo…" at bounding box center [261, 121] width 355 height 221
click at [391, 2] on button at bounding box center [388, 5] width 7 height 7
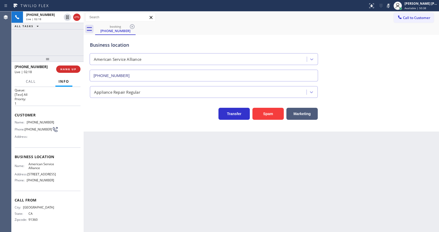
click at [395, 68] on div "Business location American Service Alliance [PHONE_NUMBER]" at bounding box center [261, 57] width 345 height 47
click at [67, 16] on icon at bounding box center [67, 17] width 6 height 6
click at [131, 191] on div "Back to Dashboard Change Sender ID Customers Technicians Select a contact Outbo…" at bounding box center [261, 121] width 355 height 221
click at [202, 188] on div "Back to Dashboard Change Sender ID Customers Technicians Select a contact Outbo…" at bounding box center [261, 121] width 355 height 221
drag, startPoint x: 118, startPoint y: 140, endPoint x: 119, endPoint y: 151, distance: 10.9
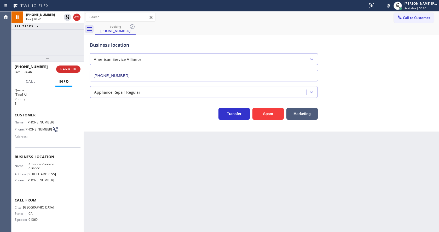
click at [118, 140] on div "Back to Dashboard Change Sender ID Customers Technicians Select a contact Outbo…" at bounding box center [261, 121] width 355 height 221
drag, startPoint x: 200, startPoint y: 172, endPoint x: 126, endPoint y: 111, distance: 96.5
click at [199, 170] on div "Back to Dashboard Change Sender ID Customers Technicians Select a contact Outbo…" at bounding box center [261, 121] width 355 height 221
click at [68, 16] on icon at bounding box center [68, 17] width 4 height 4
click at [390, 4] on icon at bounding box center [388, 6] width 3 height 4
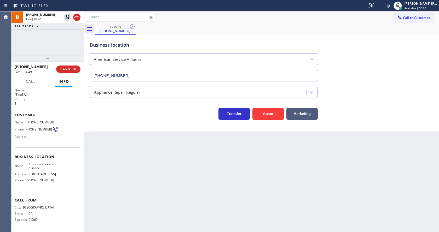
click at [392, 20] on div "Call to Customer Outbound call Location Search location Your caller id phone nu…" at bounding box center [261, 17] width 355 height 9
click at [171, 184] on div "Back to Dashboard Change Sender ID Customers Technicians Select a contact Outbo…" at bounding box center [261, 121] width 355 height 221
click at [190, 174] on div "Back to Dashboard Change Sender ID Customers Technicians Select a contact Outbo…" at bounding box center [261, 121] width 355 height 221
drag, startPoint x: 54, startPoint y: 65, endPoint x: 60, endPoint y: 68, distance: 6.0
click at [55, 66] on div "[PHONE_NUMBER] Wrap up | 00:55 COMPLETE" at bounding box center [48, 69] width 66 height 14
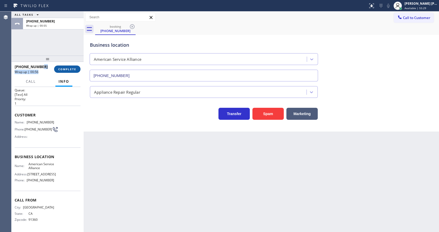
click at [60, 68] on span "COMPLETE" at bounding box center [67, 69] width 18 height 4
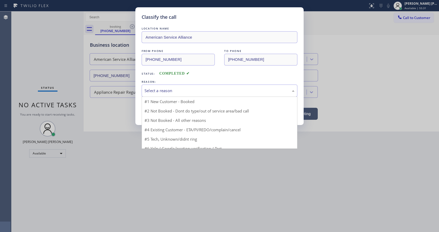
click at [159, 91] on div "Select a reason" at bounding box center [220, 91] width 150 height 6
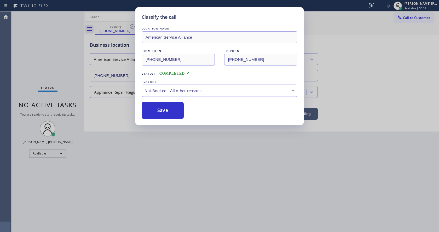
click at [160, 109] on button "Save" at bounding box center [163, 110] width 42 height 17
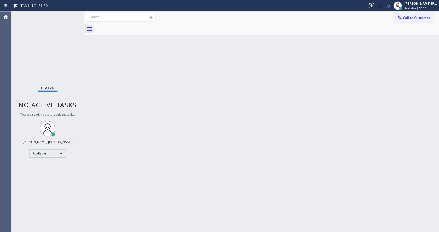
drag, startPoint x: 71, startPoint y: 53, endPoint x: 72, endPoint y: 34, distance: 19.6
click at [71, 53] on div "Status No active tasks You are ready to start receiving tasks. [PERSON_NAME] [P…" at bounding box center [47, 121] width 72 height 221
click at [297, 58] on div "Back to Dashboard Change Sender ID Customers Technicians Select a contact Outbo…" at bounding box center [261, 121] width 355 height 221
click at [115, 83] on div "Back to Dashboard Change Sender ID Customers Technicians Select a contact Outbo…" at bounding box center [261, 121] width 355 height 221
drag, startPoint x: 275, startPoint y: 104, endPoint x: 71, endPoint y: 29, distance: 217.1
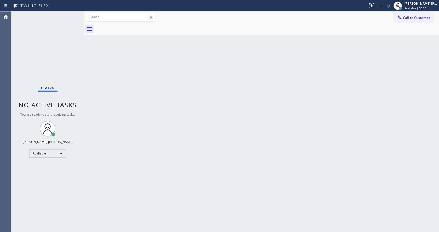
click at [274, 103] on div "Back to Dashboard Change Sender ID Customers Technicians Select a contact Outbo…" at bounding box center [261, 121] width 355 height 221
click at [72, 14] on div "Status No active tasks You are ready to start receiving tasks. [PERSON_NAME] [P…" at bounding box center [47, 121] width 72 height 221
click at [67, 17] on div "Status No active tasks You are ready to start receiving tasks. [PERSON_NAME] [P…" at bounding box center [47, 121] width 72 height 221
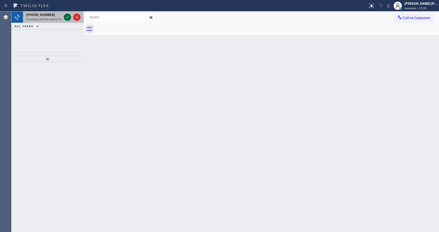
click at [67, 17] on icon at bounding box center [67, 17] width 6 height 6
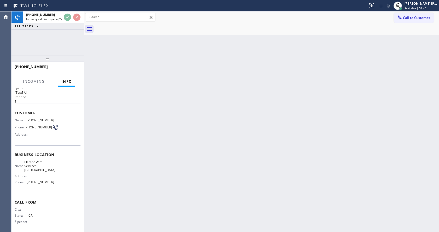
scroll to position [11, 0]
click at [241, 143] on div "Back to Dashboard Change Sender ID Customers Technicians Select a contact Outbo…" at bounding box center [261, 121] width 355 height 221
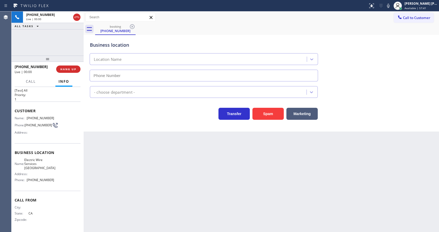
type input "[PHONE_NUMBER]"
click at [157, 160] on div "Back to Dashboard Change Sender ID Customers Technicians Select a contact Outbo…" at bounding box center [261, 121] width 355 height 221
click at [389, 9] on button at bounding box center [388, 5] width 7 height 7
click at [376, 86] on div "Electricians" at bounding box center [261, 91] width 345 height 14
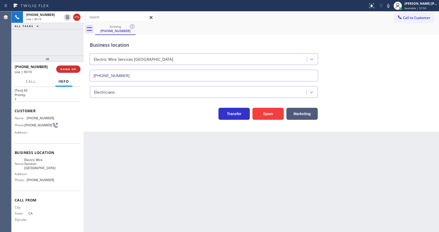
drag, startPoint x: 182, startPoint y: 211, endPoint x: 178, endPoint y: 224, distance: 13.6
click at [182, 211] on div "Back to Dashboard Change Sender ID Customers Technicians Select a contact Outbo…" at bounding box center [261, 121] width 355 height 221
click at [113, 150] on div "Back to Dashboard Change Sender ID Customers Technicians Select a contact Outbo…" at bounding box center [261, 121] width 355 height 221
click at [64, 70] on span "COMPLETE" at bounding box center [67, 69] width 18 height 4
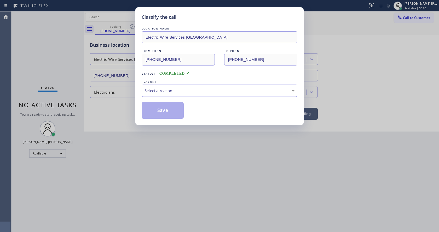
click at [166, 86] on div "Select a reason" at bounding box center [220, 91] width 156 height 12
click at [168, 108] on button "Save" at bounding box center [163, 110] width 42 height 17
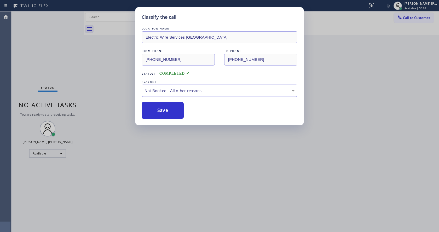
click at [70, 13] on div "Status No active tasks You are ready to start receiving tasks. [PERSON_NAME] [P…" at bounding box center [47, 121] width 72 height 221
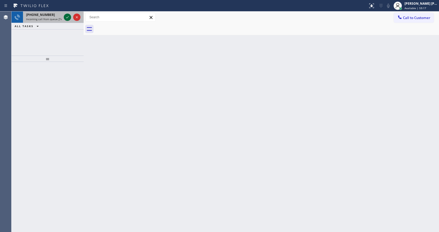
click at [69, 17] on icon at bounding box center [67, 17] width 6 height 6
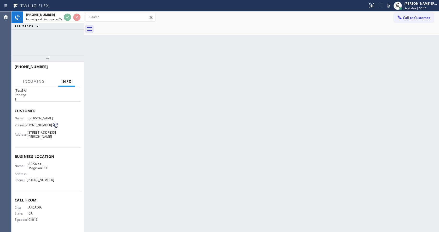
click at [184, 169] on div "Back to Dashboard Change Sender ID Customers Technicians Select a contact Outbo…" at bounding box center [261, 121] width 355 height 221
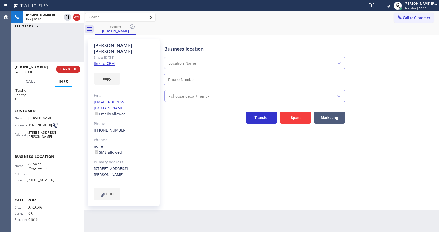
type input "[PHONE_NUMBER]"
click at [115, 61] on link "link to CRM" at bounding box center [104, 63] width 21 height 5
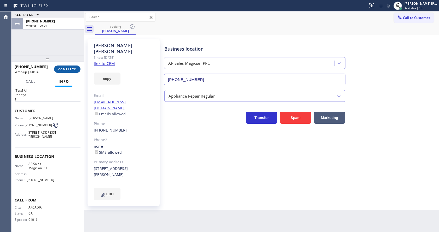
click at [63, 66] on button "COMPLETE" at bounding box center [67, 69] width 26 height 7
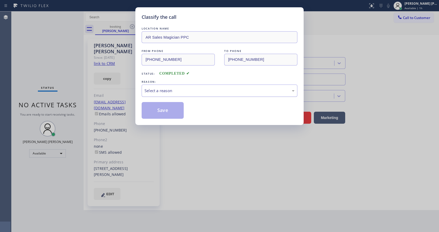
click at [151, 94] on div "Select a reason" at bounding box center [220, 91] width 156 height 12
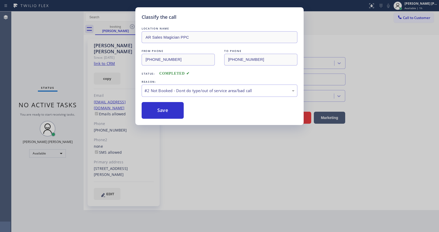
click at [153, 108] on button "Save" at bounding box center [163, 110] width 42 height 17
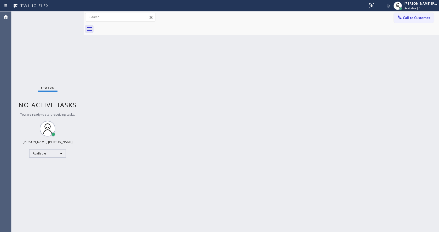
click at [117, 48] on div "Back to Dashboard Change Sender ID Customers Technicians Select a contact Outbo…" at bounding box center [261, 121] width 355 height 221
drag, startPoint x: 278, startPoint y: 115, endPoint x: 279, endPoint y: 109, distance: 6.2
click at [278, 115] on div "Back to Dashboard Change Sender ID Customers Technicians Select a contact Outbo…" at bounding box center [261, 121] width 355 height 221
click at [81, 37] on div "Status No active tasks You are ready to start receiving tasks. [PERSON_NAME] [P…" at bounding box center [47, 121] width 72 height 221
click at [70, 14] on div "Status No active tasks You are ready to start receiving tasks. [PERSON_NAME] [P…" at bounding box center [47, 121] width 72 height 221
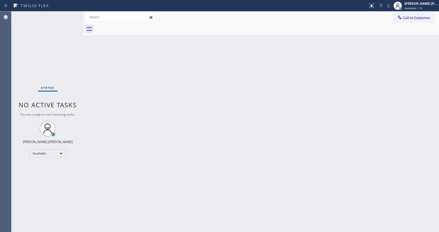
click at [70, 14] on div "Status No active tasks You are ready to start receiving tasks. [PERSON_NAME] [P…" at bounding box center [47, 121] width 72 height 221
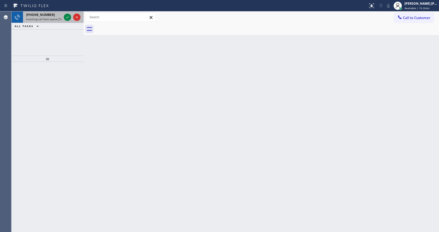
click at [58, 14] on div "[PHONE_NUMBER]" at bounding box center [44, 15] width 36 height 4
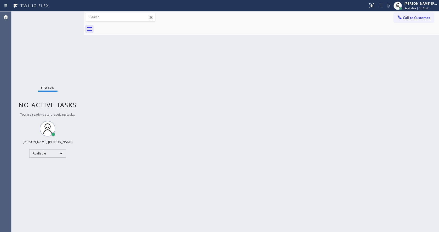
click at [66, 17] on div "Status No active tasks You are ready to start receiving tasks. [PERSON_NAME] [P…" at bounding box center [47, 121] width 72 height 221
click at [126, 109] on div "Back to Dashboard Change Sender ID Customers Technicians Select a contact Outbo…" at bounding box center [261, 121] width 355 height 221
click at [96, 79] on div "Back to Dashboard Change Sender ID Customers Technicians Select a contact Outbo…" at bounding box center [261, 121] width 355 height 221
click at [409, 7] on span "Available | 1h 6min" at bounding box center [417, 8] width 25 height 4
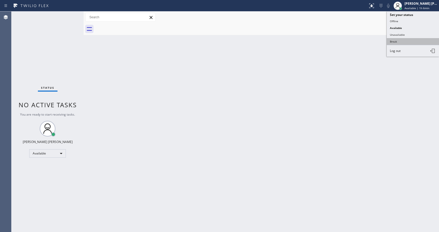
click at [409, 38] on button "Break" at bounding box center [413, 41] width 52 height 7
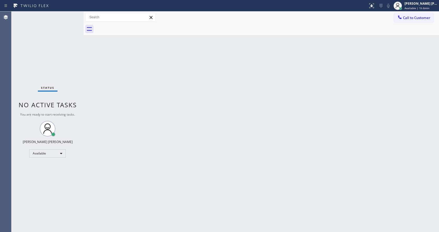
click at [320, 109] on div "Back to Dashboard Change Sender ID Customers Technicians Select a contact Outbo…" at bounding box center [261, 121] width 355 height 221
